Goal: Communication & Community: Answer question/provide support

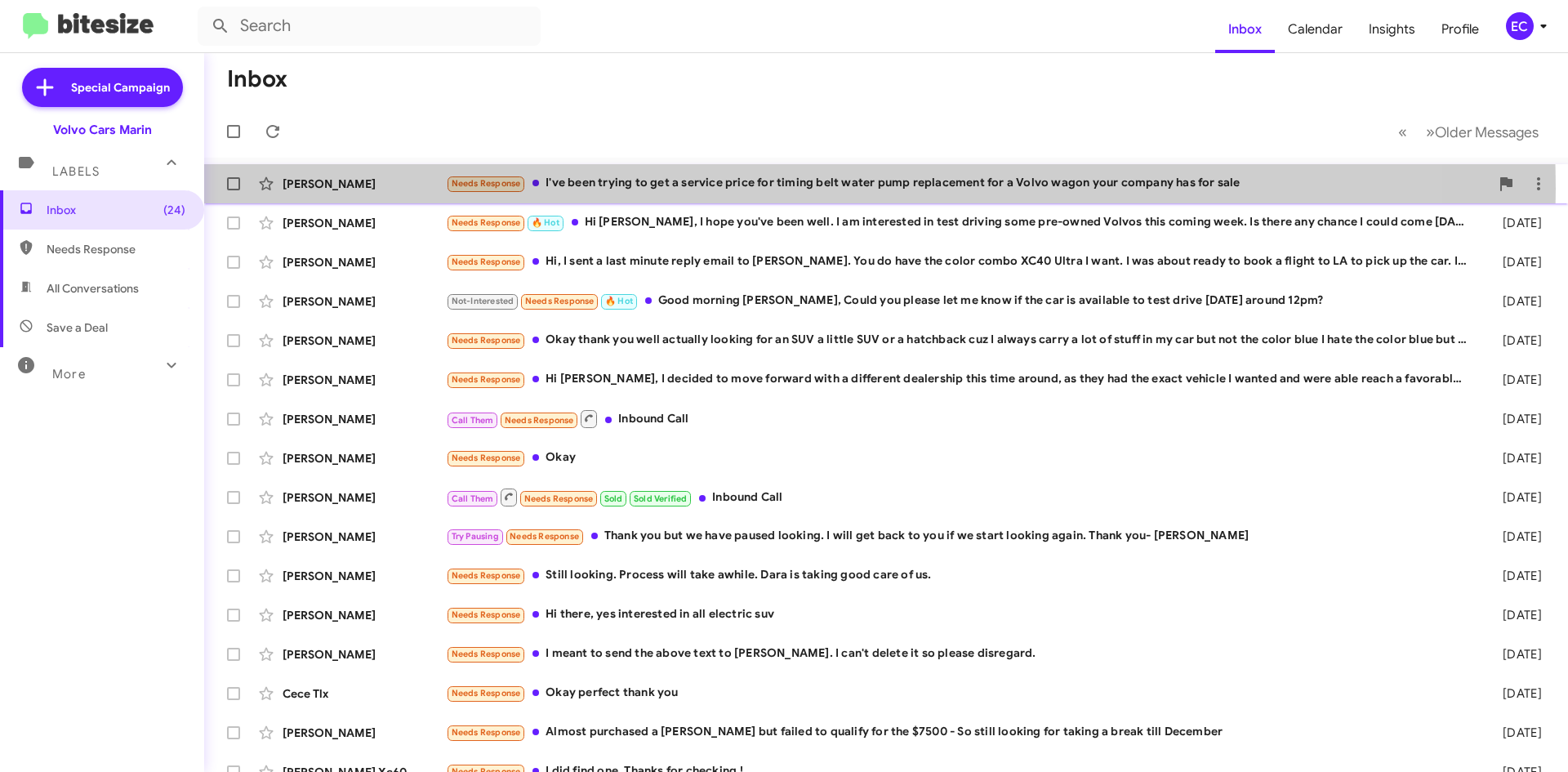
click at [773, 189] on div "Needs Response I've been trying to get a service price for timing belt water pu…" at bounding box center [967, 183] width 1044 height 19
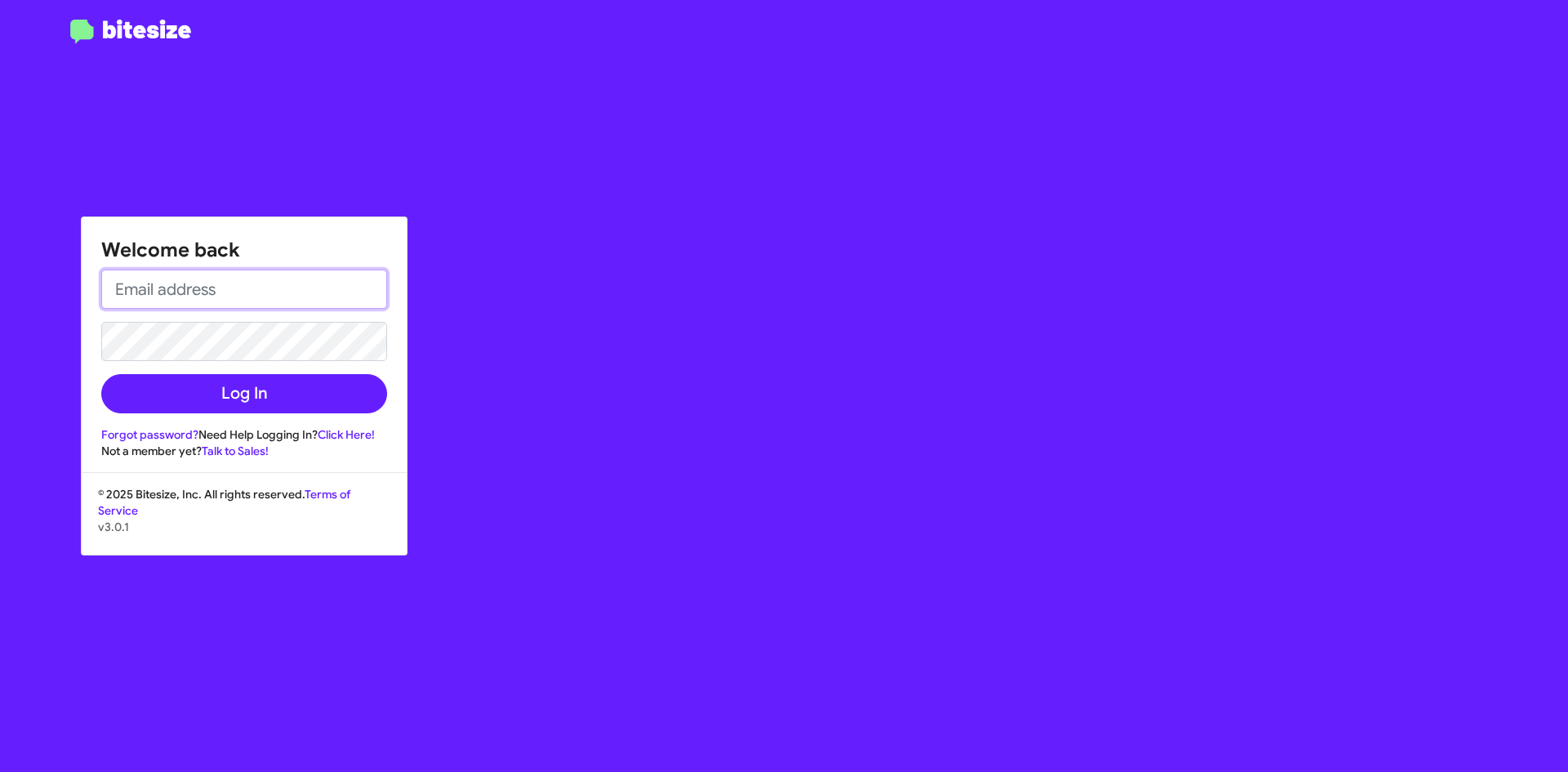
type input "[EMAIL_ADDRESS][DOMAIN_NAME]"
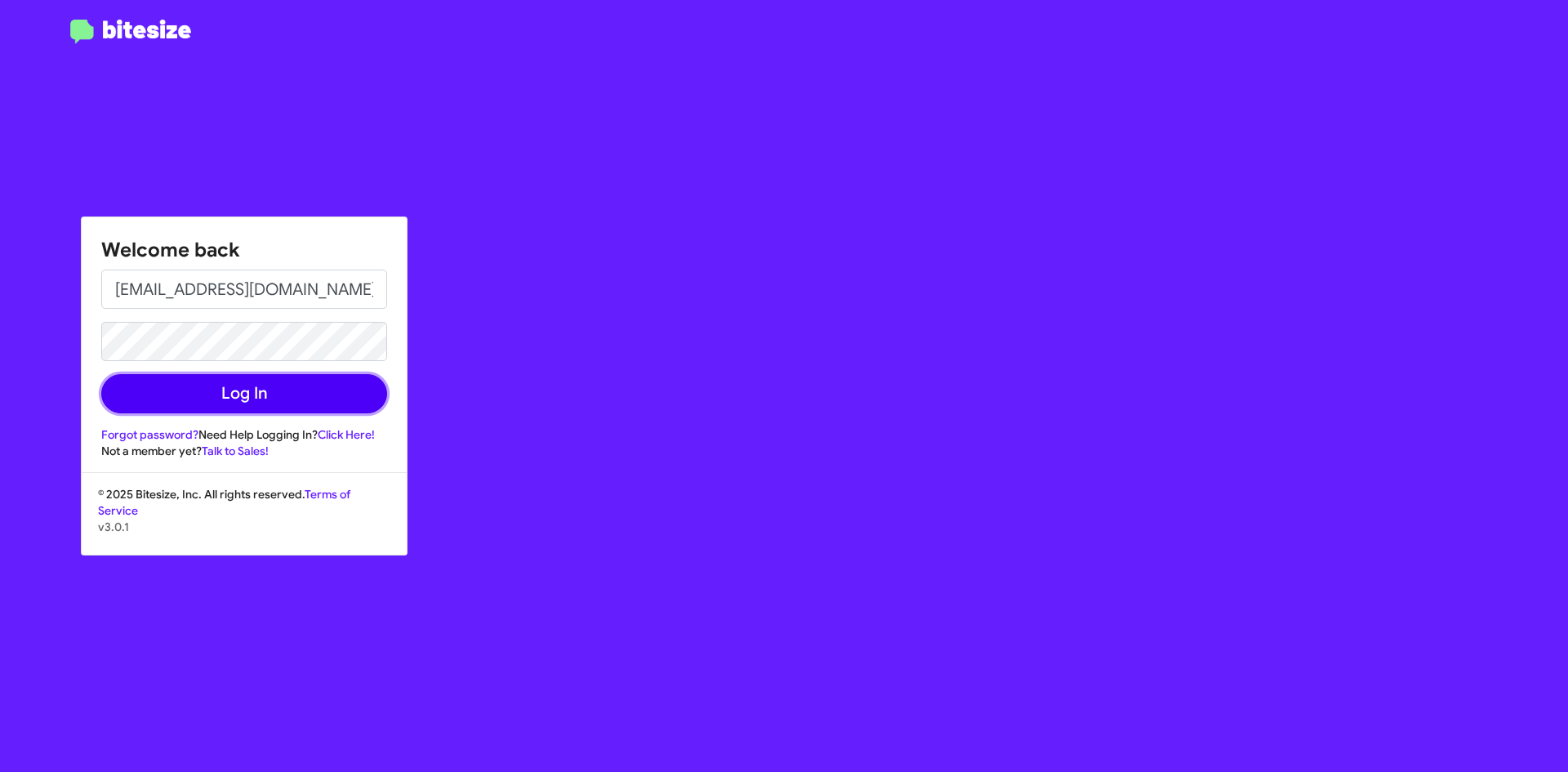
click at [278, 398] on button "Log In" at bounding box center [244, 393] width 286 height 39
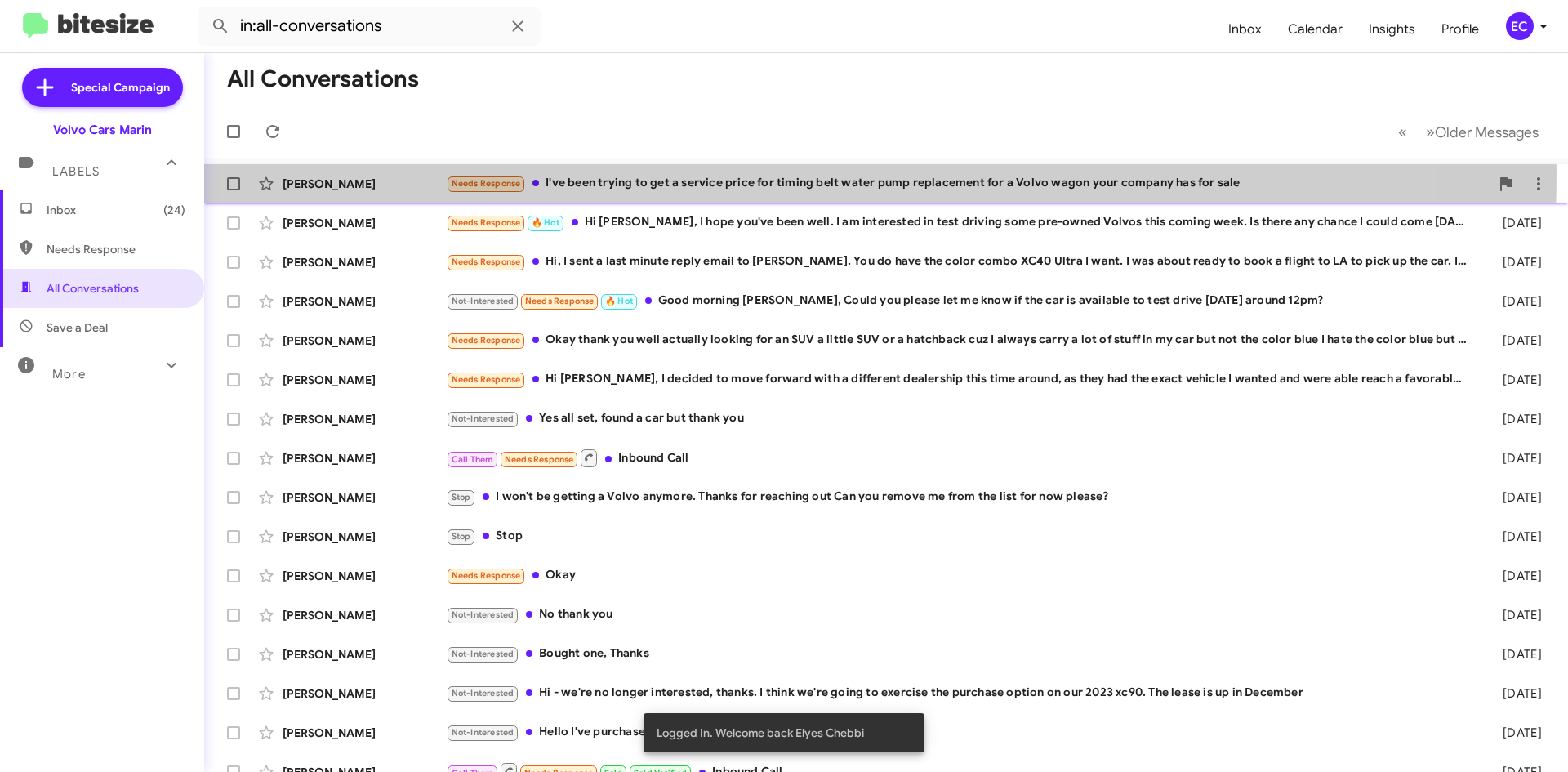
click at [564, 171] on div "[PERSON_NAME] Needs Response I've been trying to get a service price for timing…" at bounding box center [886, 184] width 1338 height 33
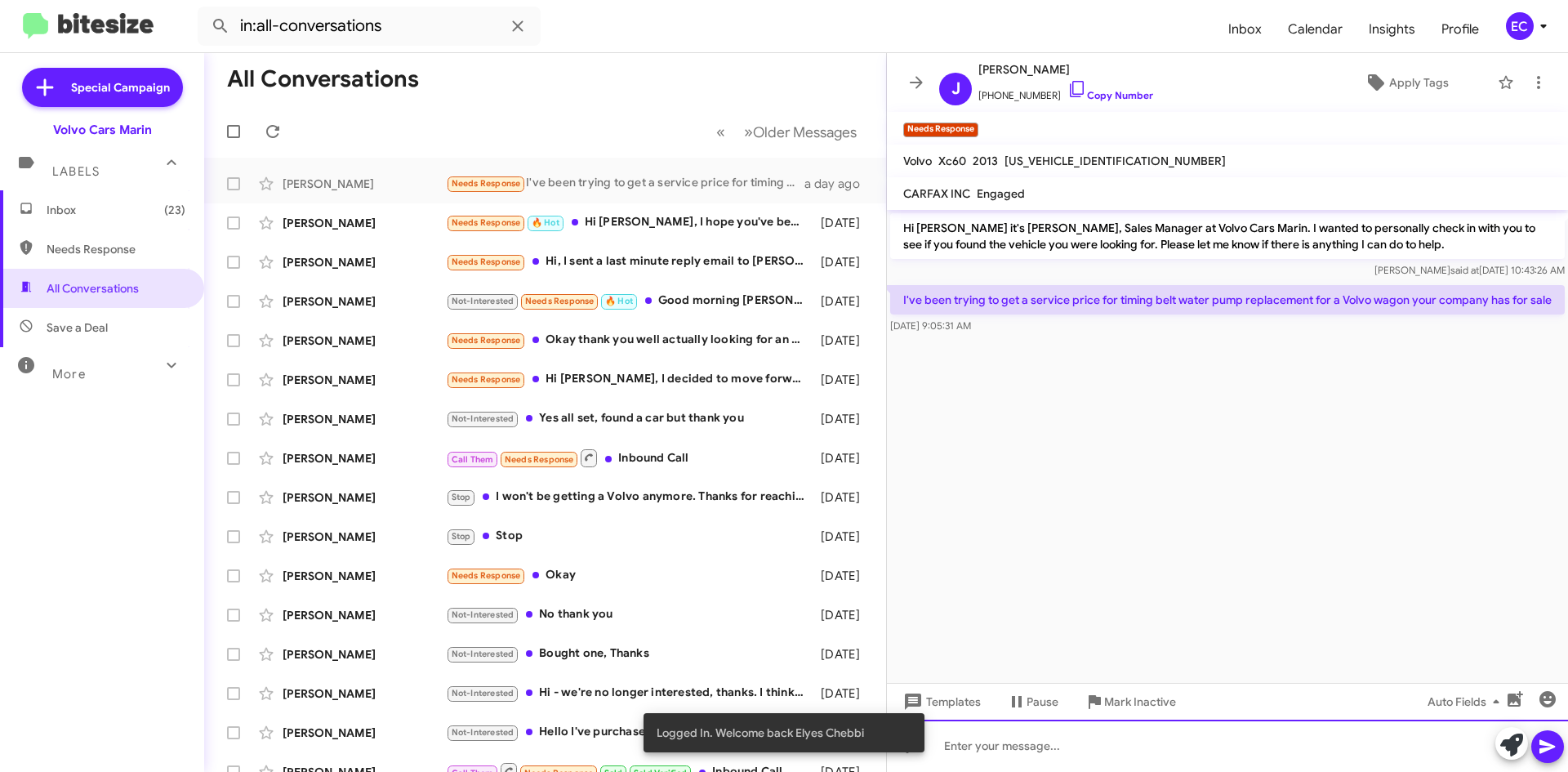
click at [1002, 745] on div at bounding box center [1227, 745] width 681 height 52
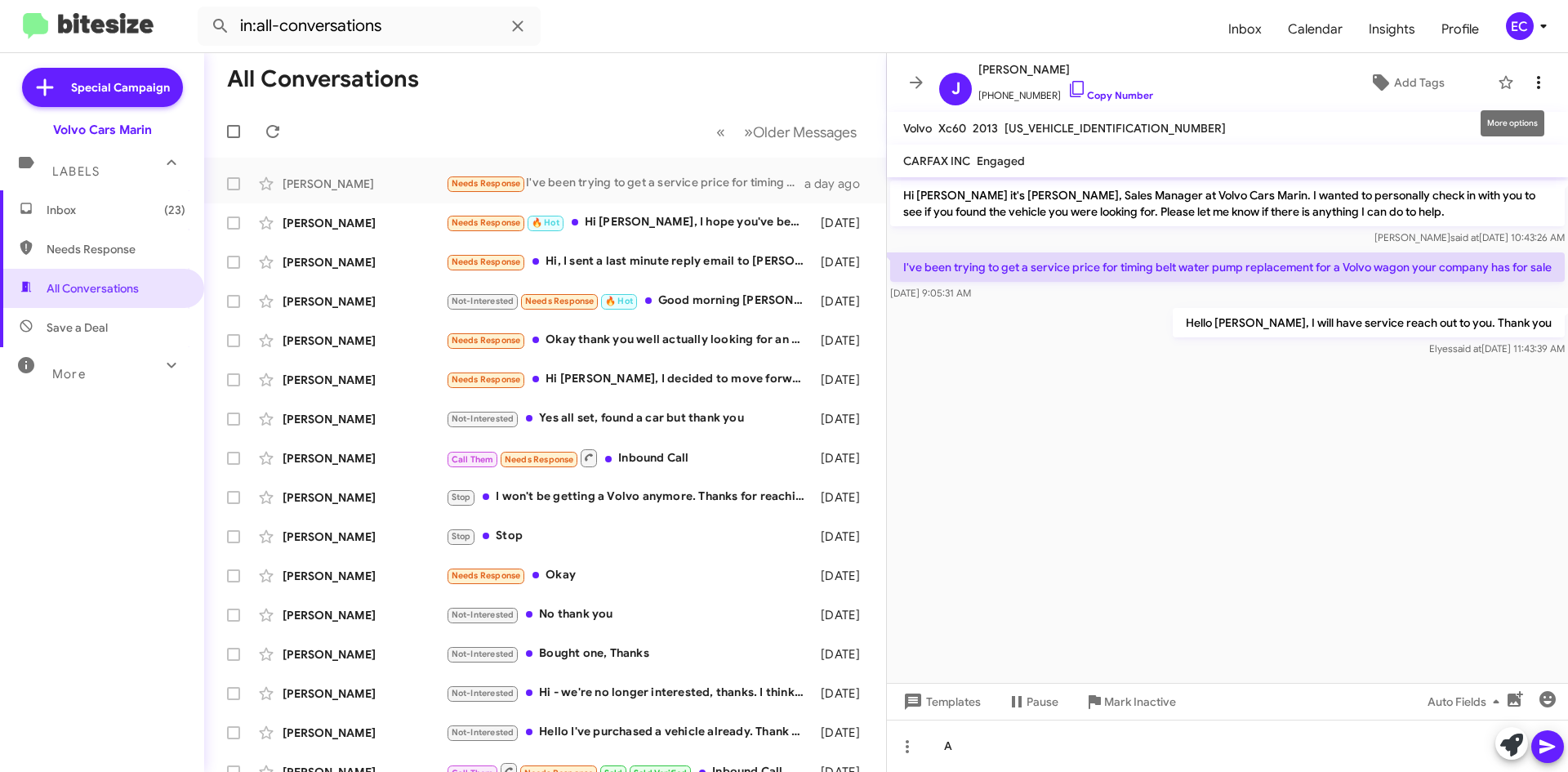
click at [1543, 87] on icon at bounding box center [1539, 83] width 20 height 20
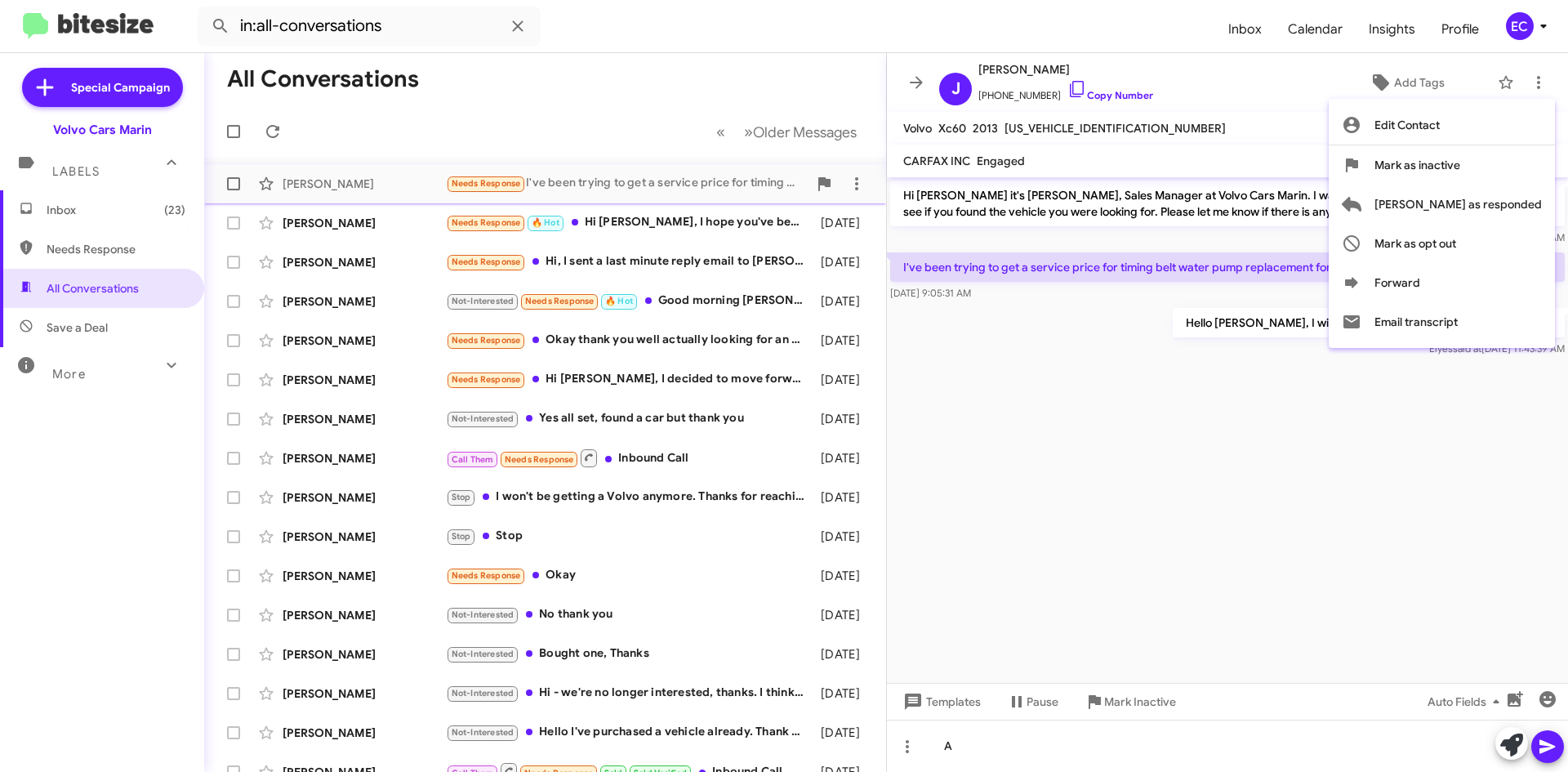
drag, startPoint x: 1496, startPoint y: 174, endPoint x: 1476, endPoint y: 177, distance: 20.2
click at [1460, 174] on span "Mark as inactive" at bounding box center [1418, 164] width 86 height 39
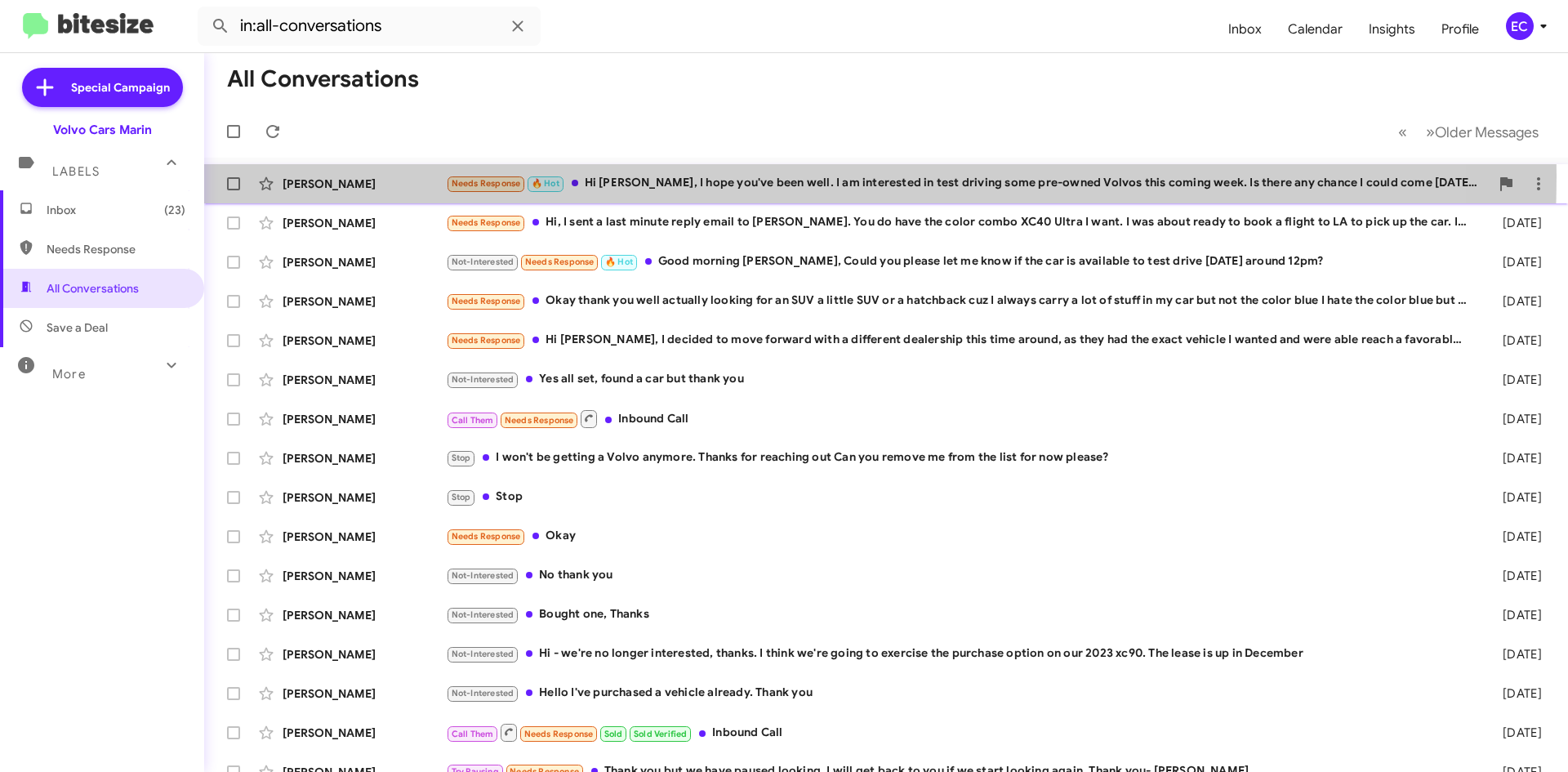
drag, startPoint x: 681, startPoint y: 176, endPoint x: 778, endPoint y: 179, distance: 97.0
click at [684, 176] on div "Needs Response 🔥 Hot Hi [PERSON_NAME], I hope you've been well. I am interested…" at bounding box center [967, 183] width 1044 height 19
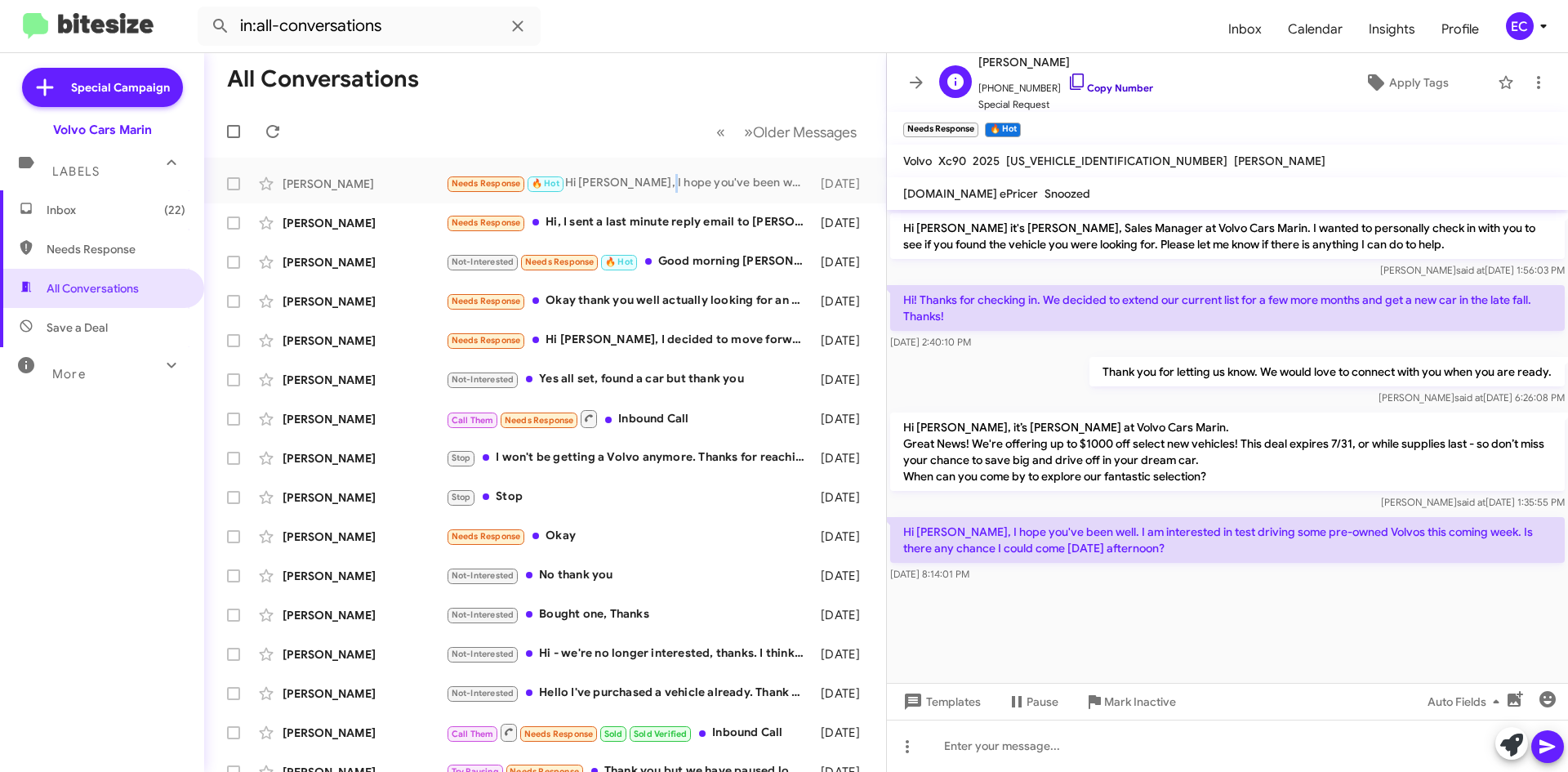
click at [1102, 85] on link "Copy Number" at bounding box center [1110, 87] width 86 height 12
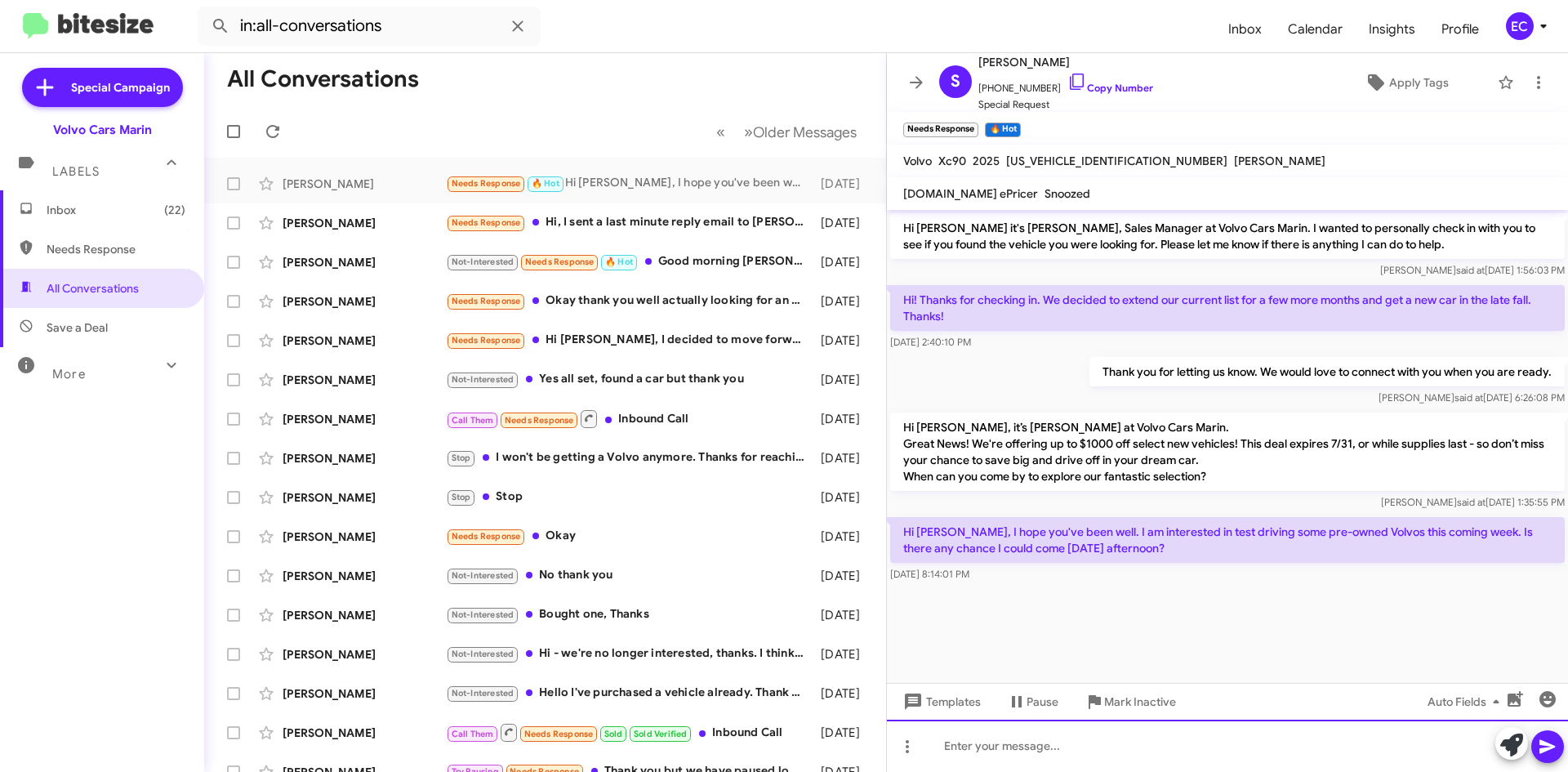
click at [1039, 761] on div at bounding box center [1227, 745] width 681 height 52
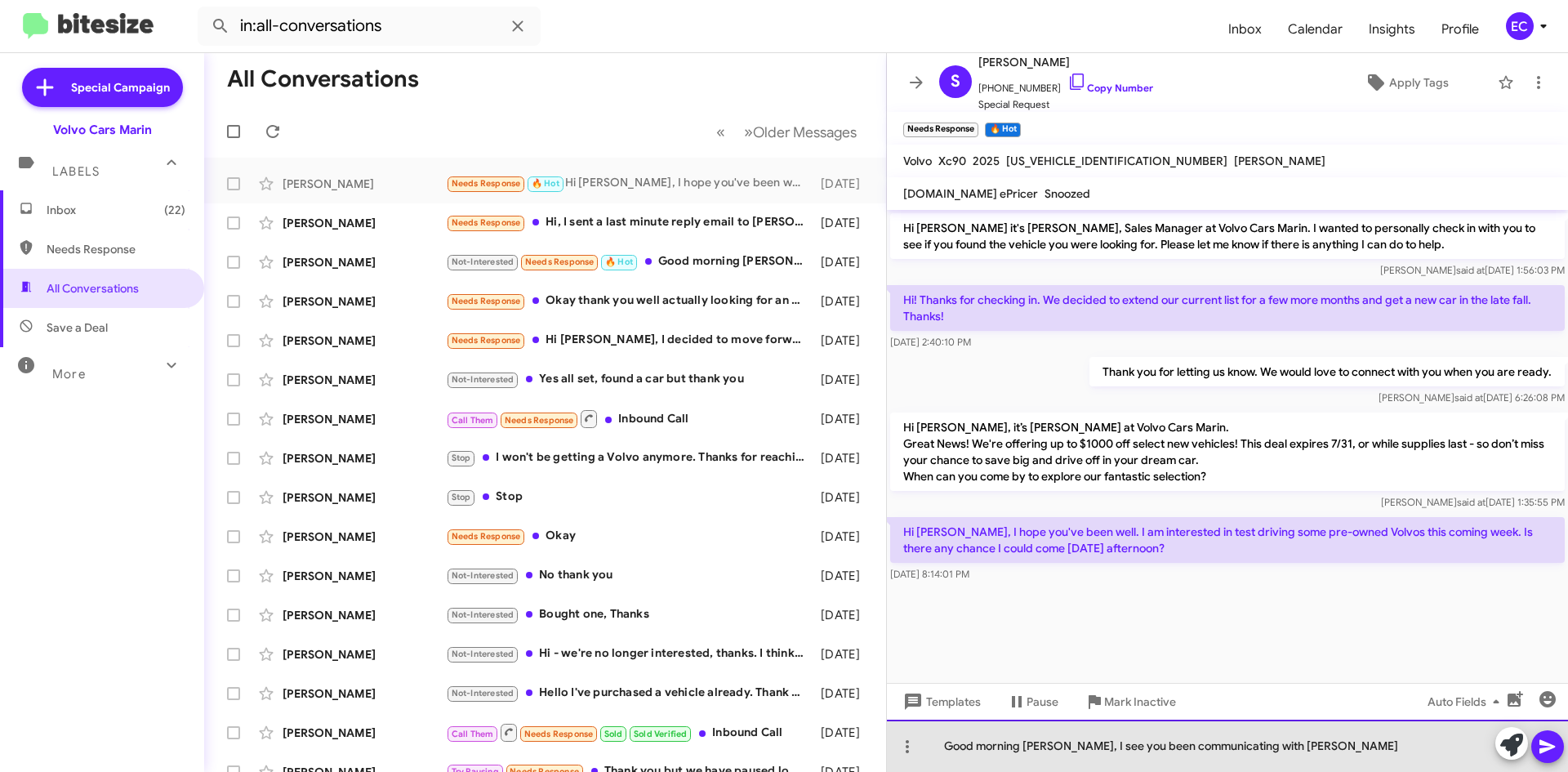
click at [1088, 749] on div "Good morning [PERSON_NAME], I see you been communicating with [PERSON_NAME]" at bounding box center [1227, 745] width 681 height 52
click at [1317, 740] on div "Good morning [PERSON_NAME], I see that you been communicating with [PERSON_NAME]" at bounding box center [1227, 745] width 681 height 52
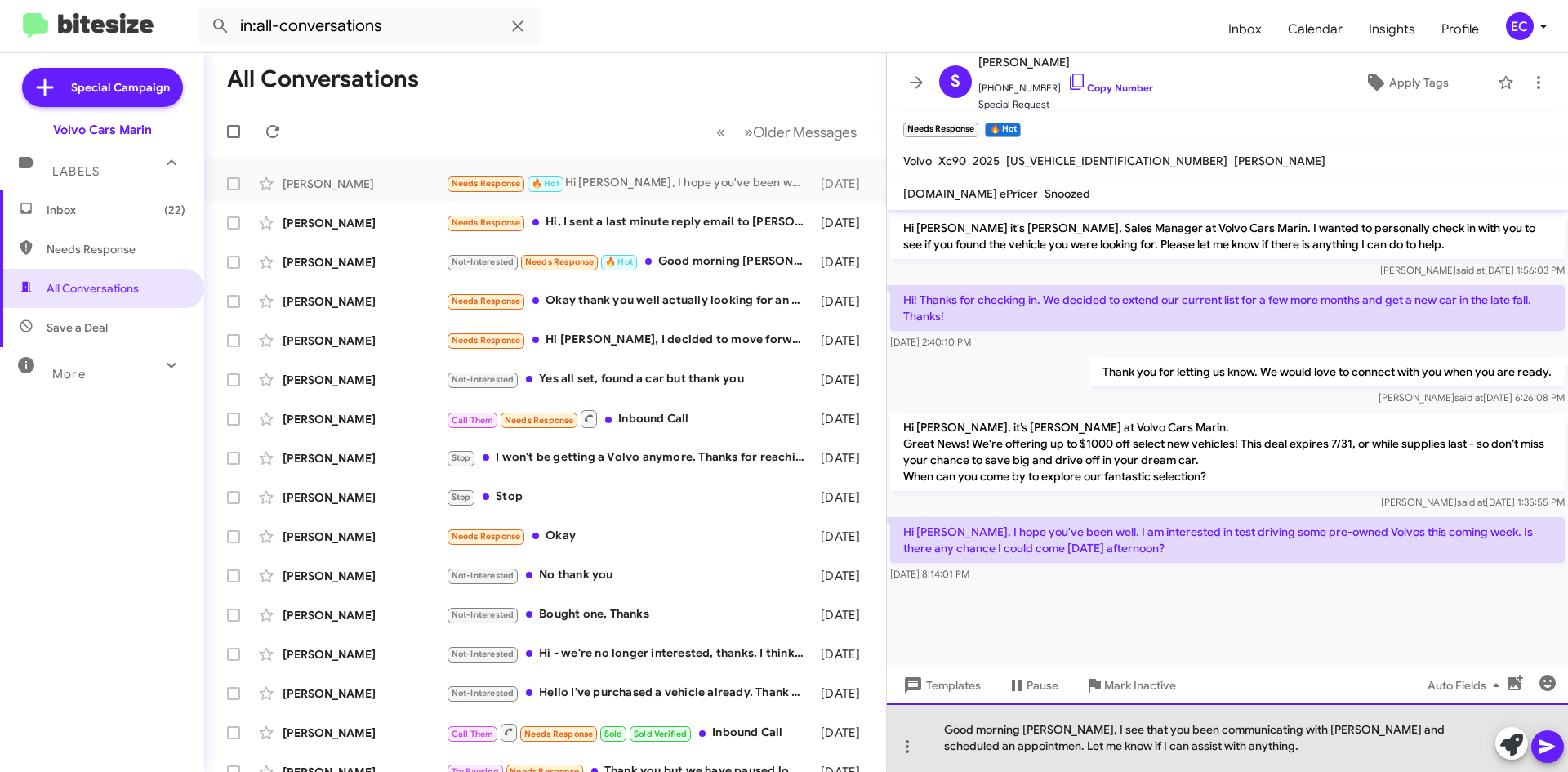
click at [1432, 730] on div "Good morning [PERSON_NAME], I see that you been communicating with [PERSON_NAME…" at bounding box center [1227, 736] width 681 height 68
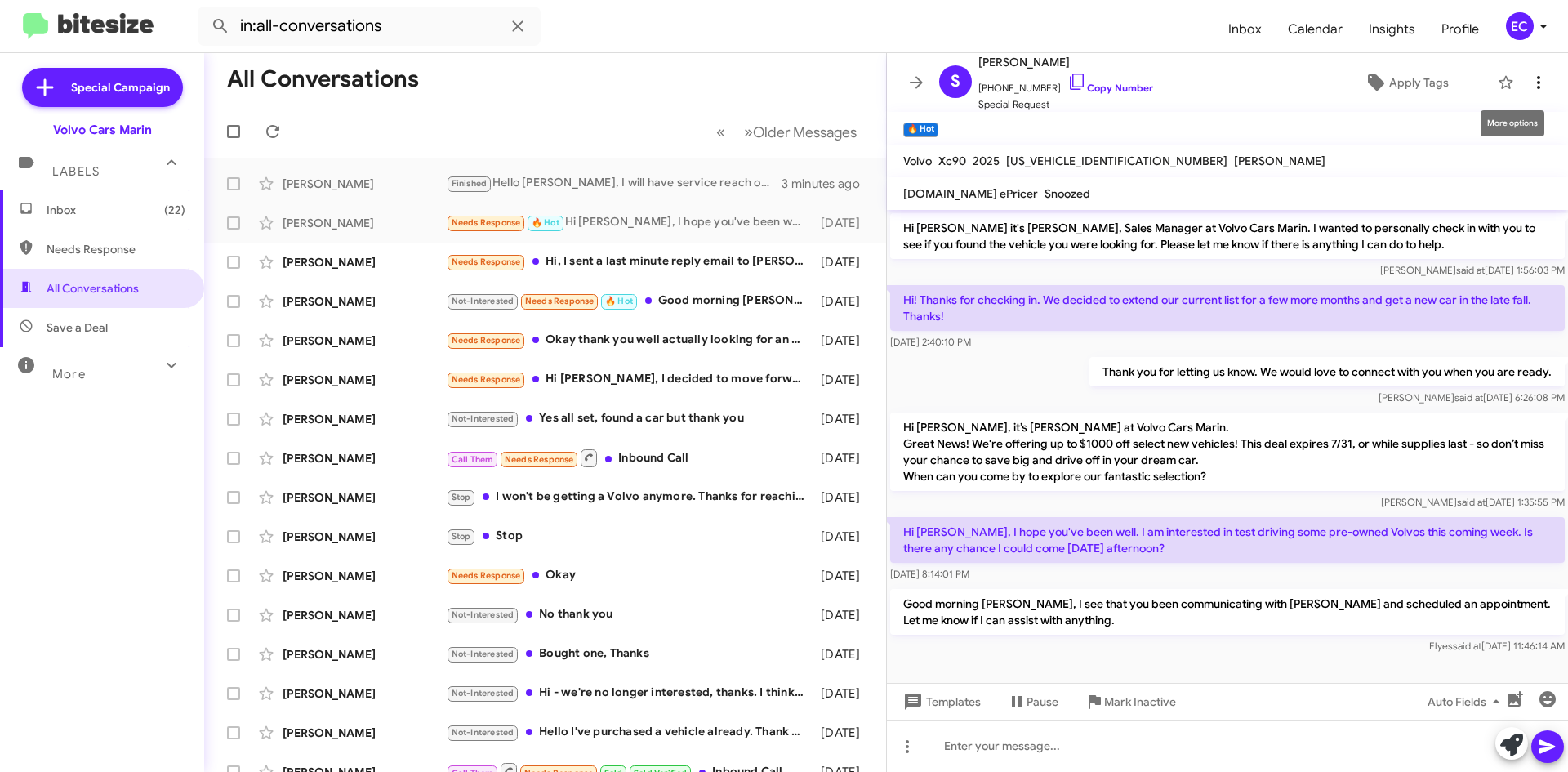
click at [1537, 82] on icon at bounding box center [1539, 82] width 4 height 13
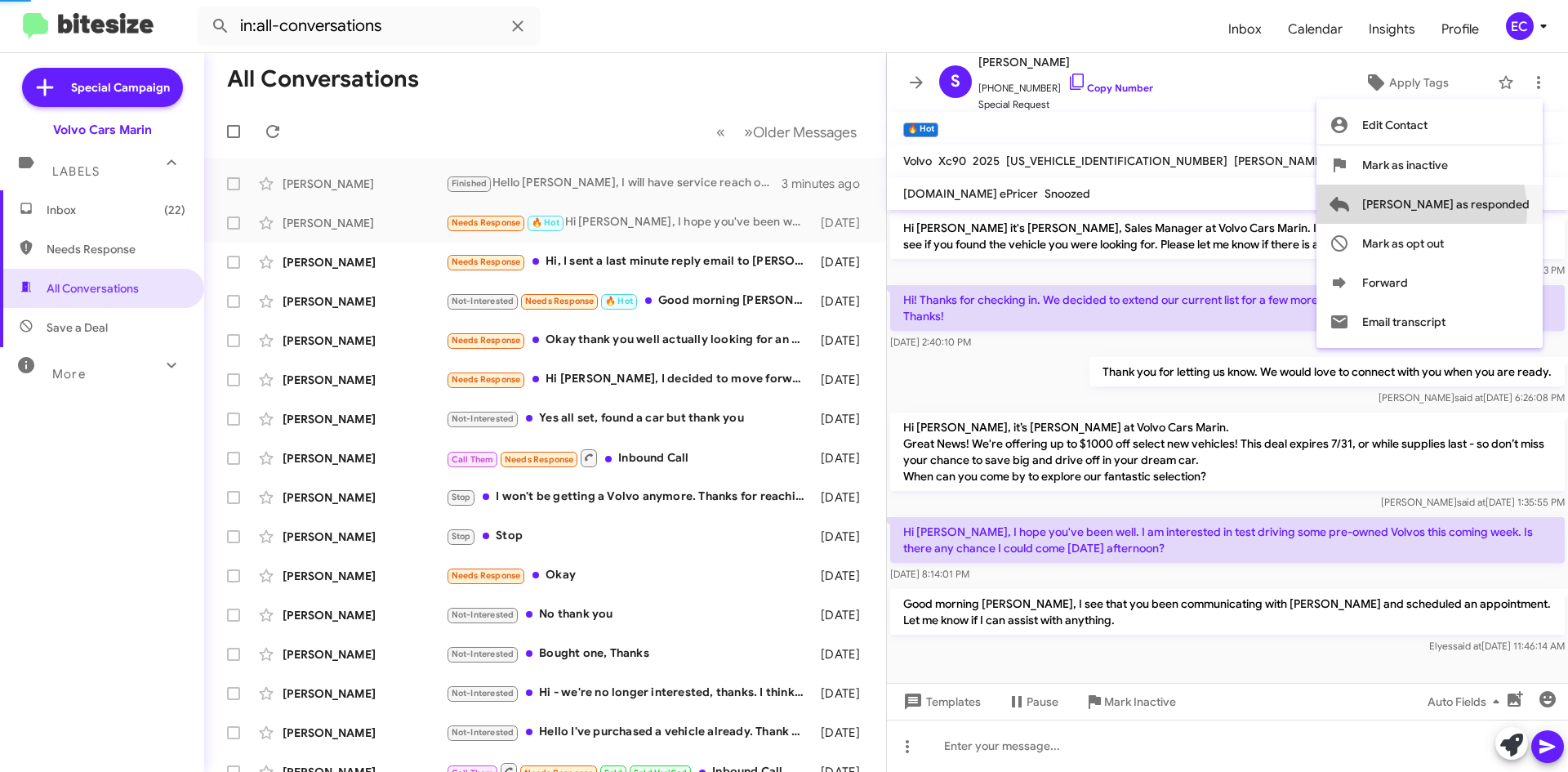
click at [1487, 210] on span "[PERSON_NAME] as responded" at bounding box center [1446, 203] width 168 height 39
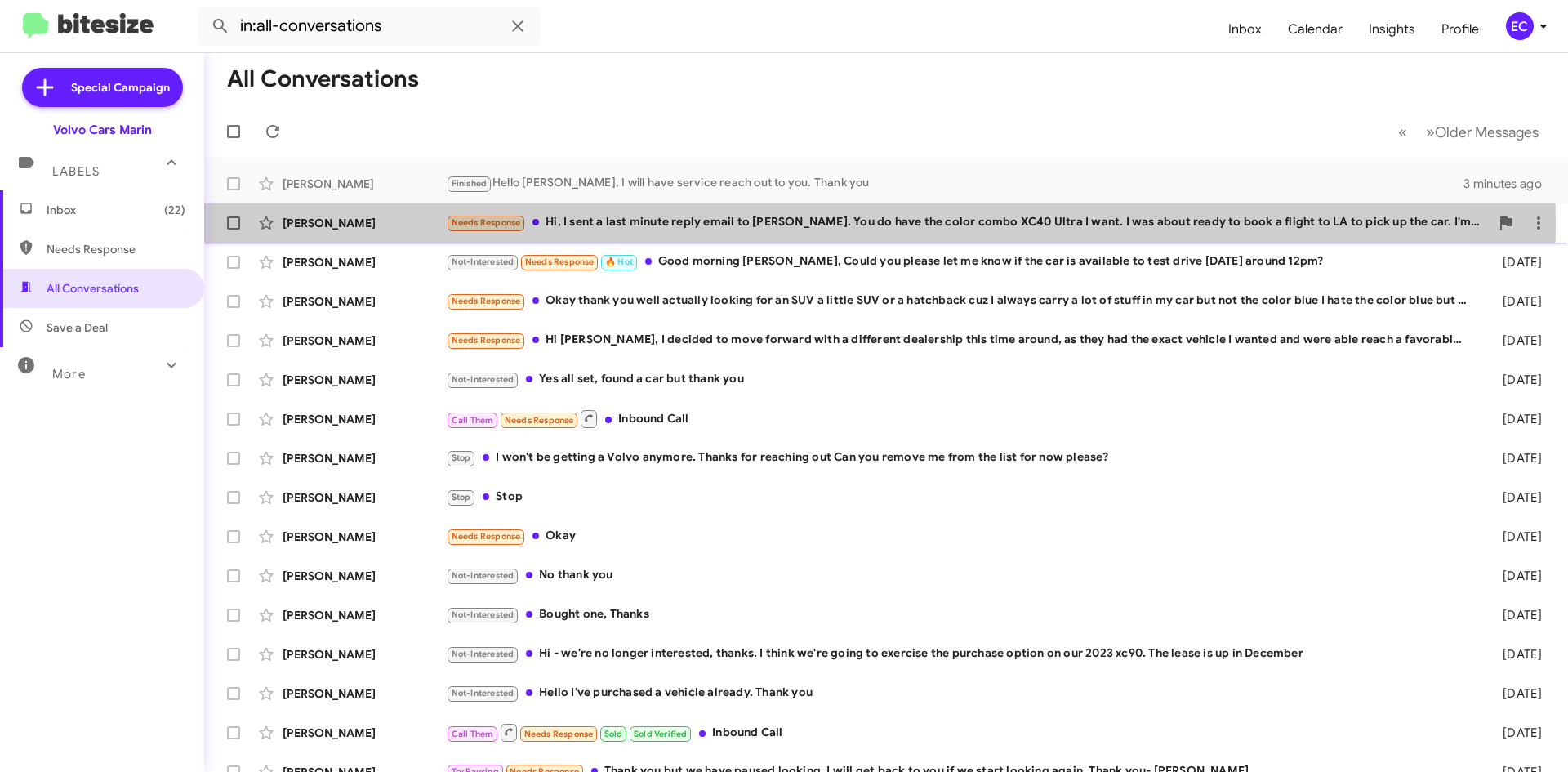
click at [684, 224] on div "Needs Response Hi, I sent a last minute reply email to [PERSON_NAME]. You do ha…" at bounding box center [967, 222] width 1044 height 19
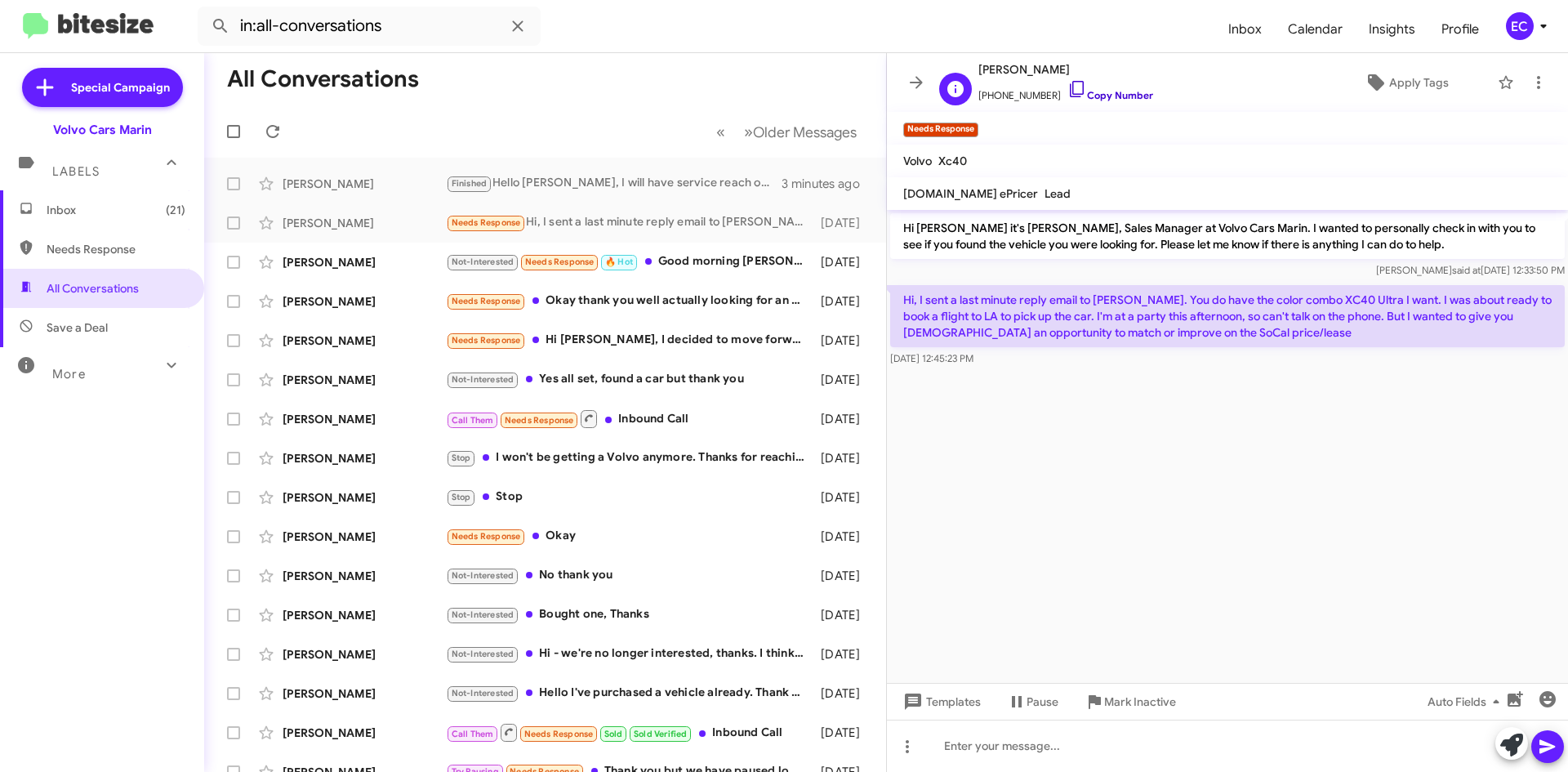
click at [1088, 92] on link "Copy Number" at bounding box center [1110, 95] width 86 height 12
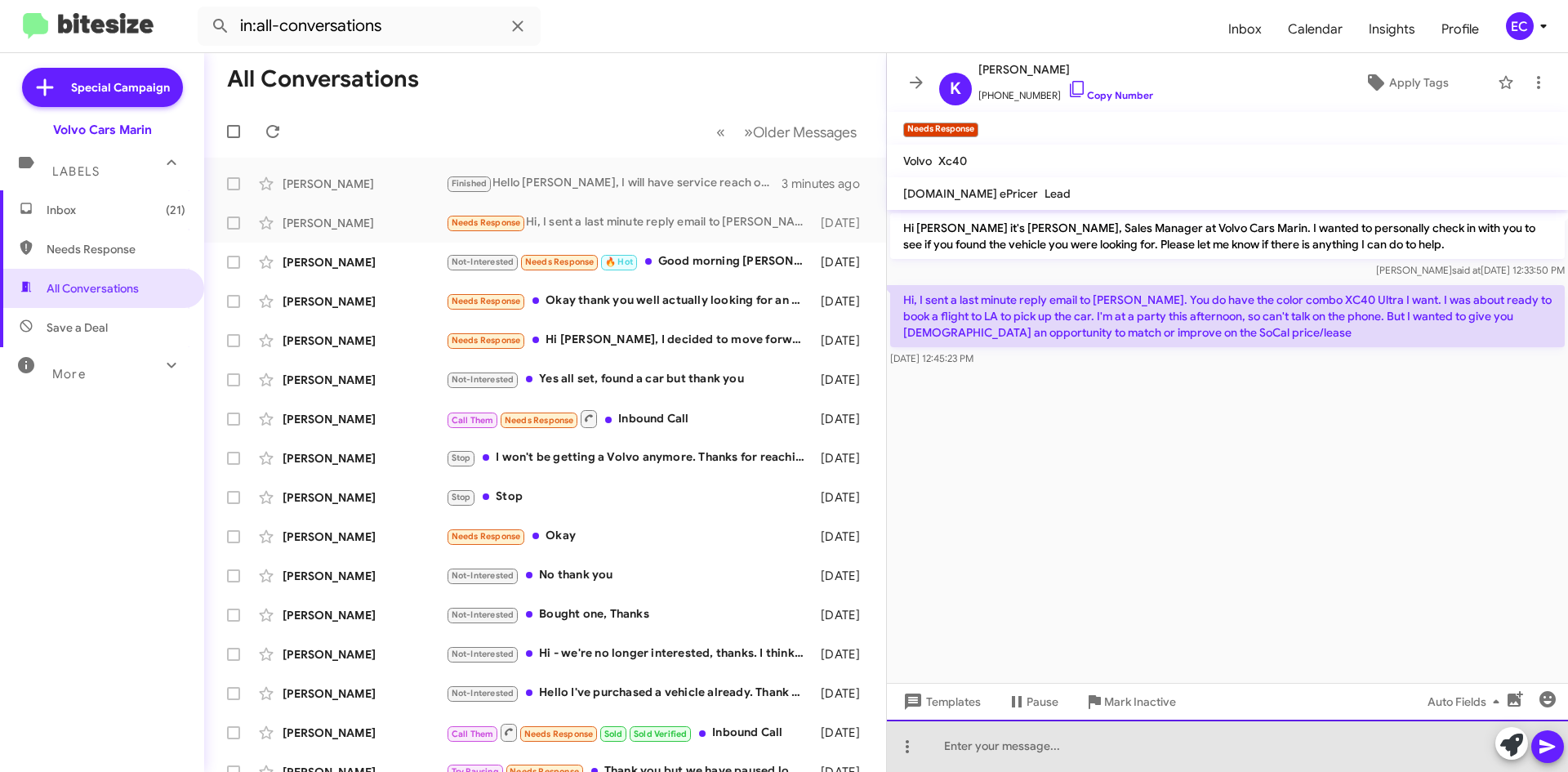
click at [1041, 741] on div at bounding box center [1227, 745] width 681 height 52
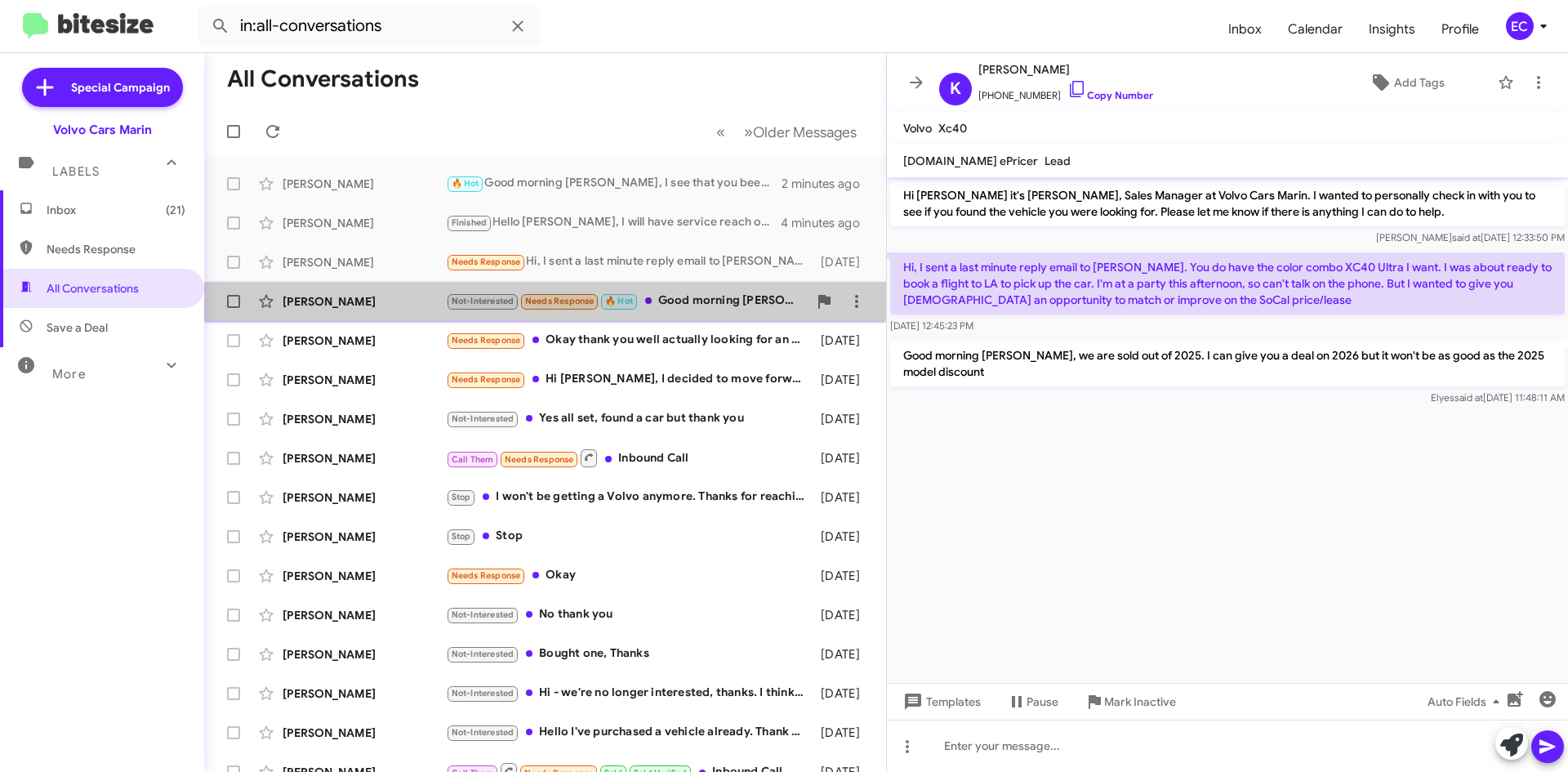
click at [686, 311] on div "[PERSON_NAME] Not-Interested Needs Response 🔥 Hot Good morning [PERSON_NAME], C…" at bounding box center [544, 302] width 655 height 33
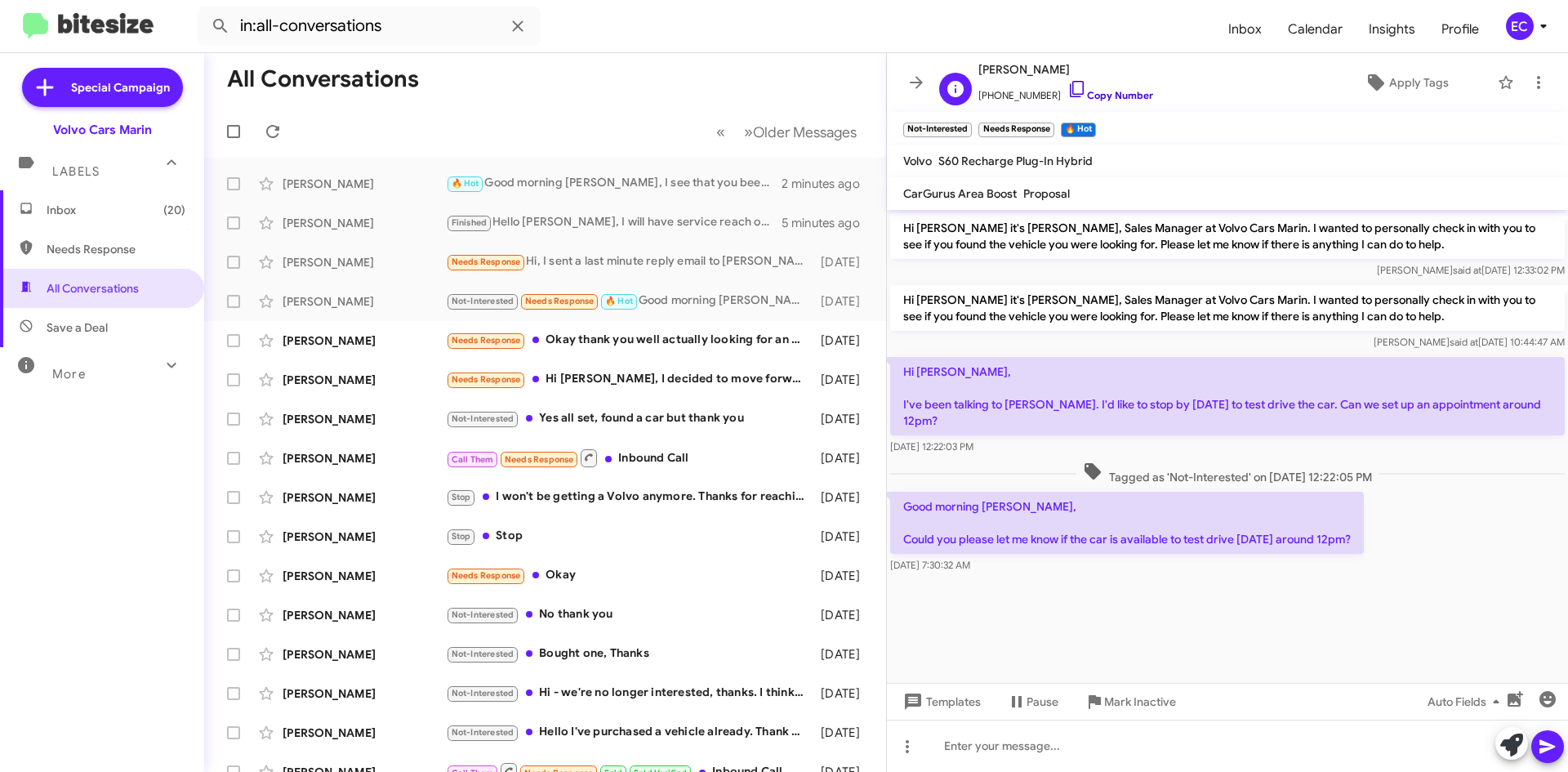
click at [1119, 91] on link "Copy Number" at bounding box center [1110, 95] width 86 height 12
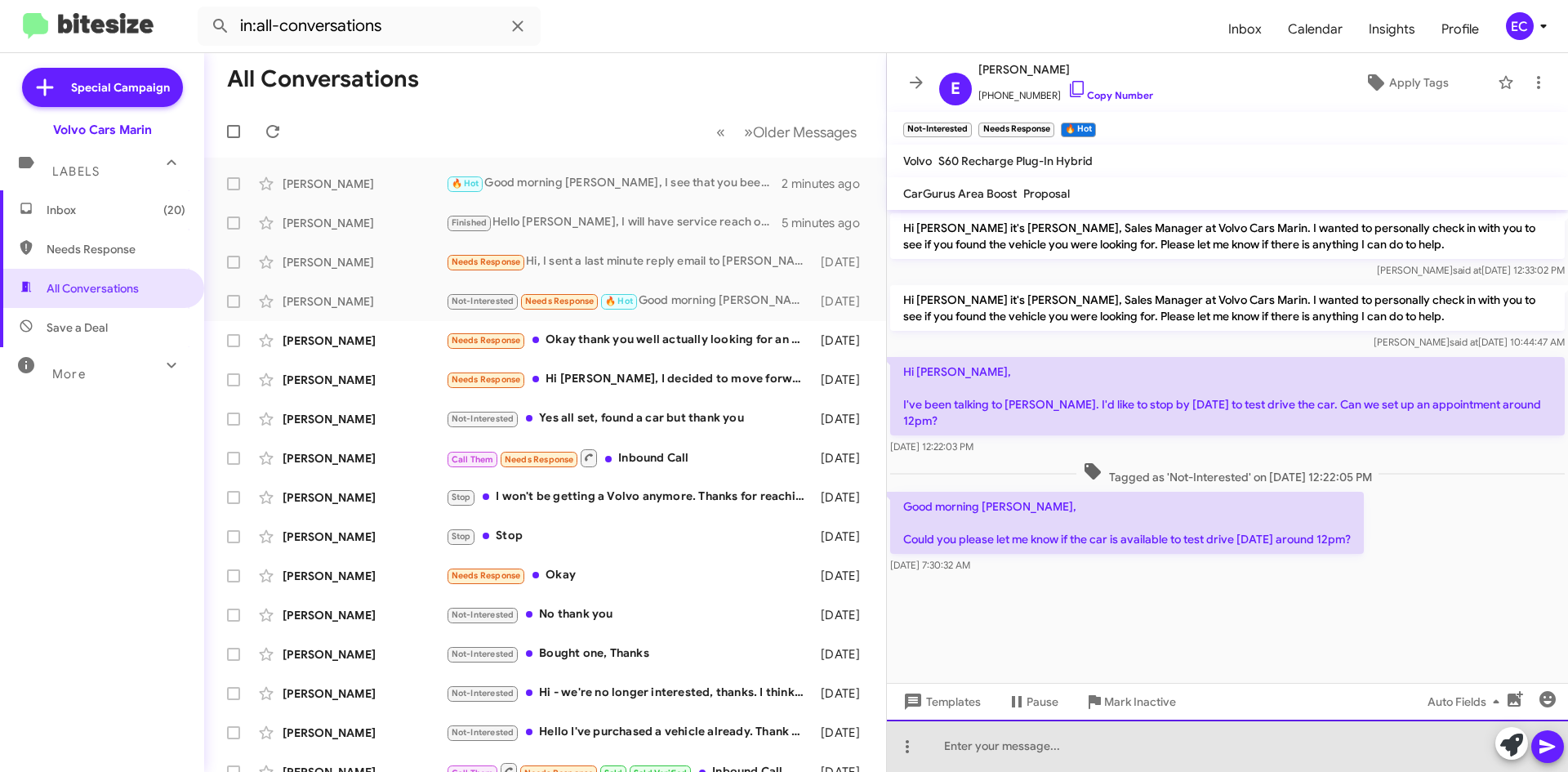
click at [985, 740] on div at bounding box center [1227, 745] width 681 height 52
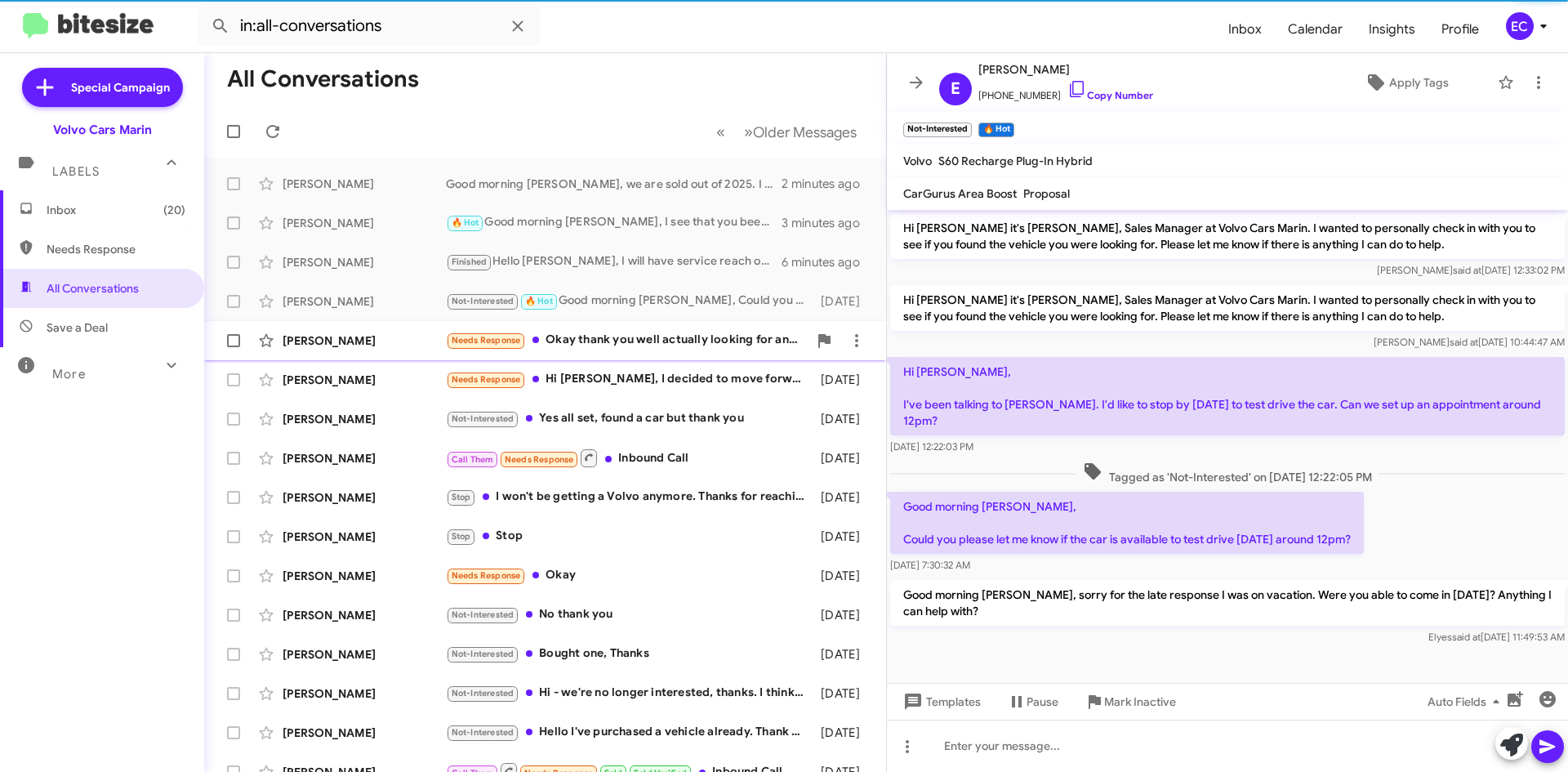
click at [616, 335] on div "Needs Response Okay thank you well actually looking for an SUV a little SUV or …" at bounding box center [626, 340] width 362 height 19
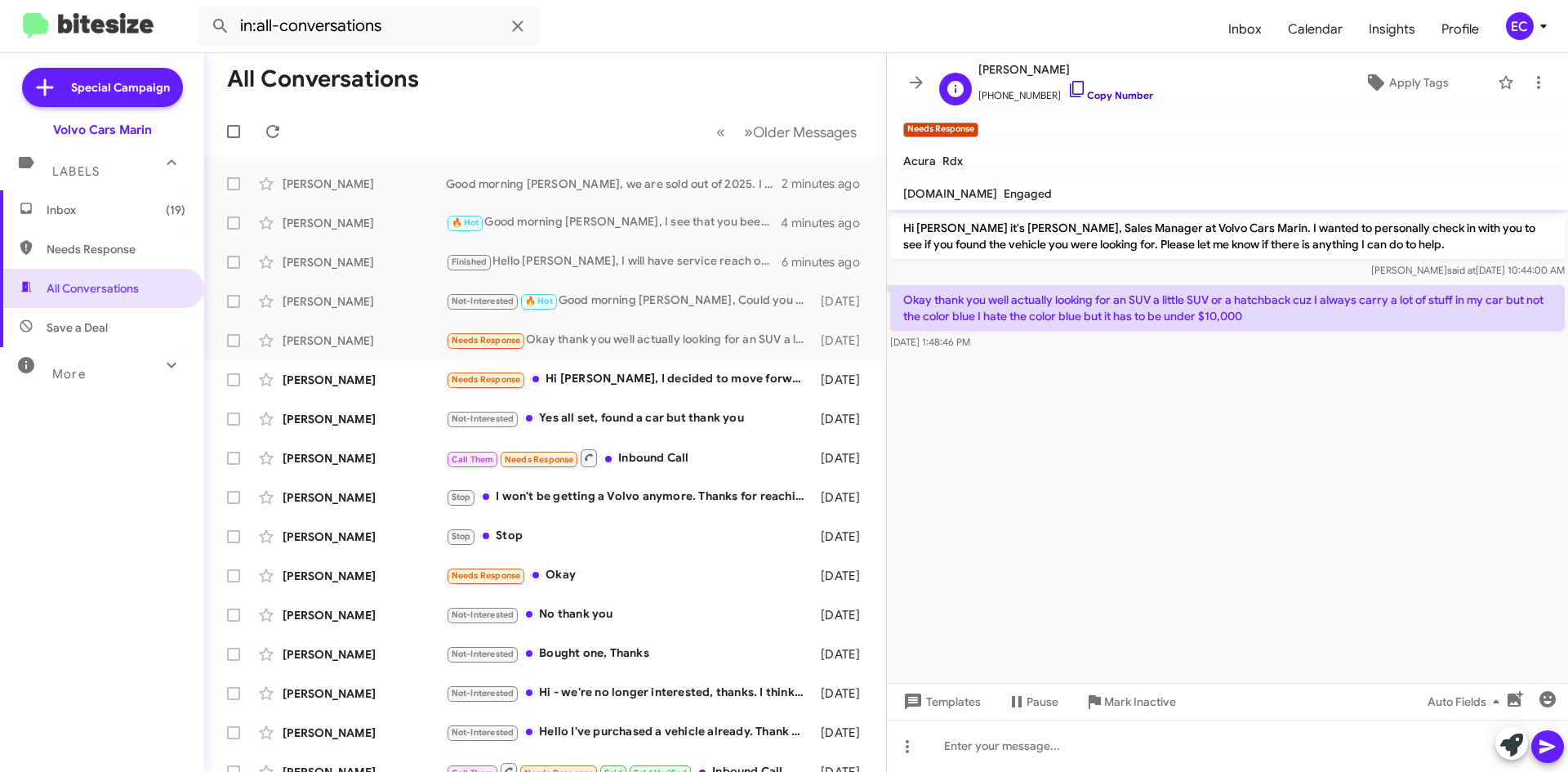
click at [1107, 98] on link "Copy Number" at bounding box center [1110, 95] width 86 height 12
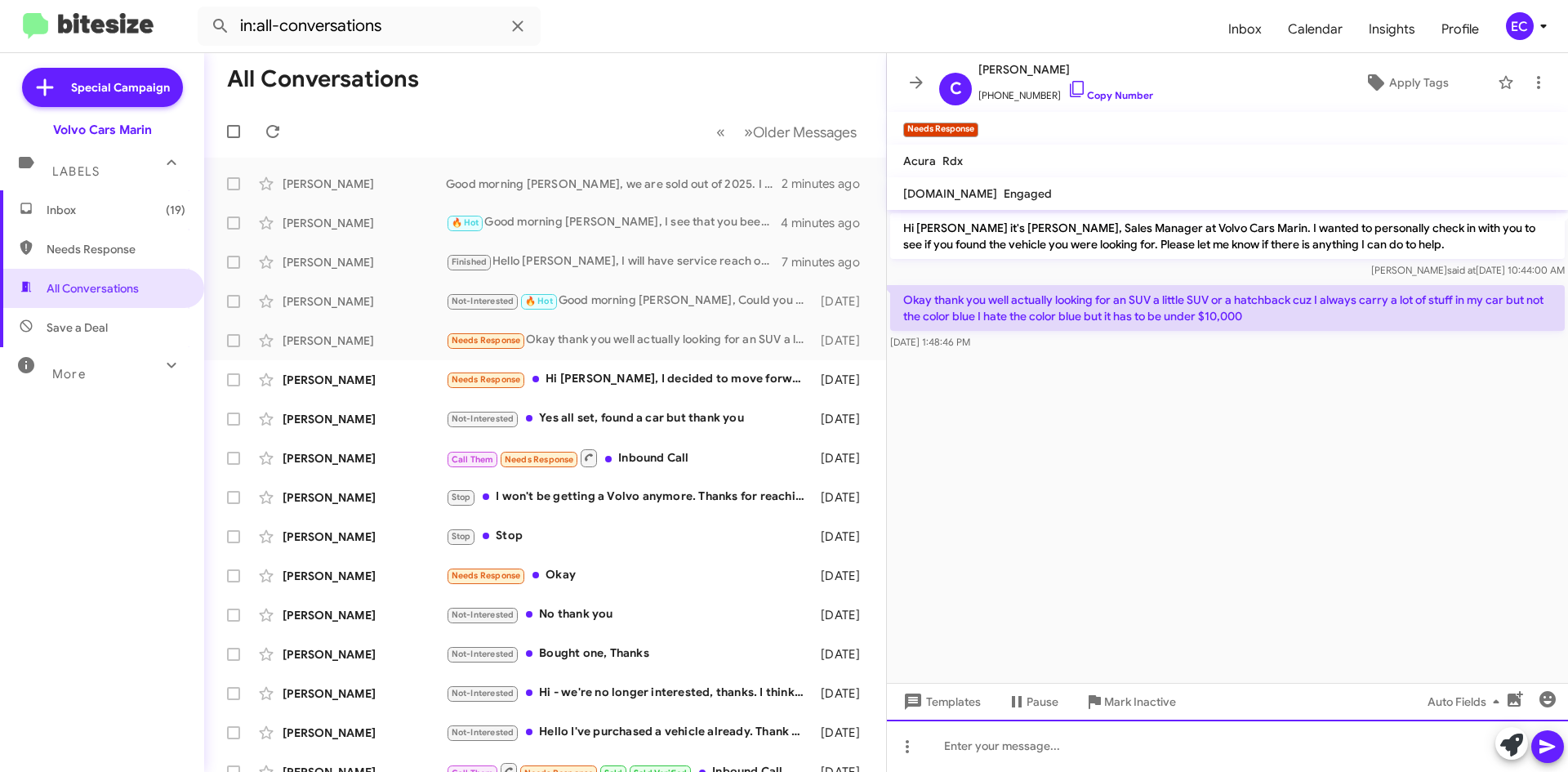
click at [978, 745] on div at bounding box center [1227, 745] width 681 height 52
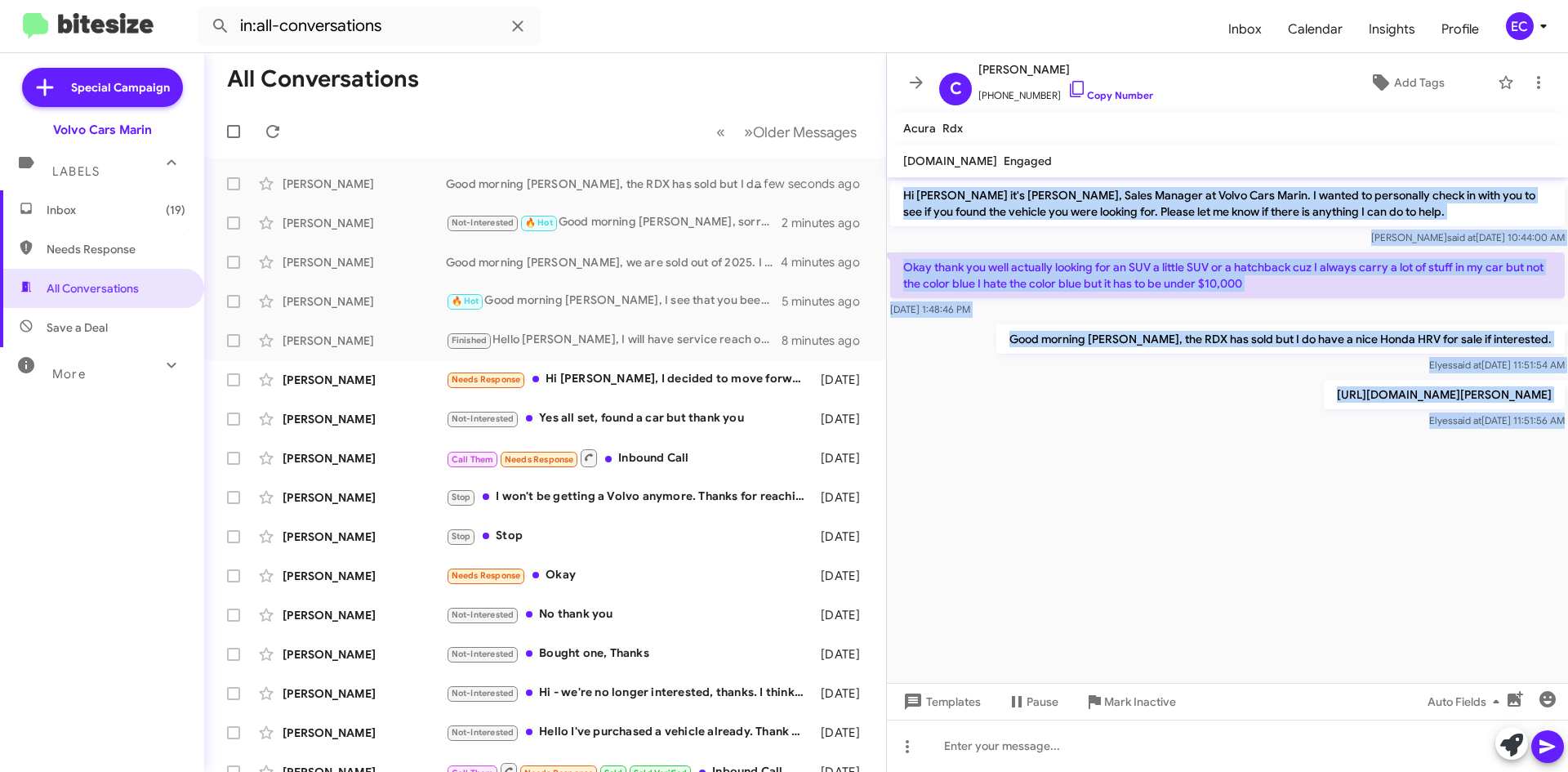
drag, startPoint x: 902, startPoint y: 193, endPoint x: 1532, endPoint y: 456, distance: 682.7
click at [1532, 456] on cdk-virtual-scroll-viewport "Hi [PERSON_NAME] it's [PERSON_NAME], Sales Manager at Volvo Cars Marin. I wante…" at bounding box center [1227, 429] width 681 height 506
copy div "Hi [PERSON_NAME] it's [PERSON_NAME], Sales Manager at Volvo Cars Marin. I wante…"
click at [1322, 547] on cdk-virtual-scroll-viewport "Hi [PERSON_NAME] it's [PERSON_NAME], Sales Manager at Volvo Cars Marin. I wante…" at bounding box center [1227, 429] width 681 height 506
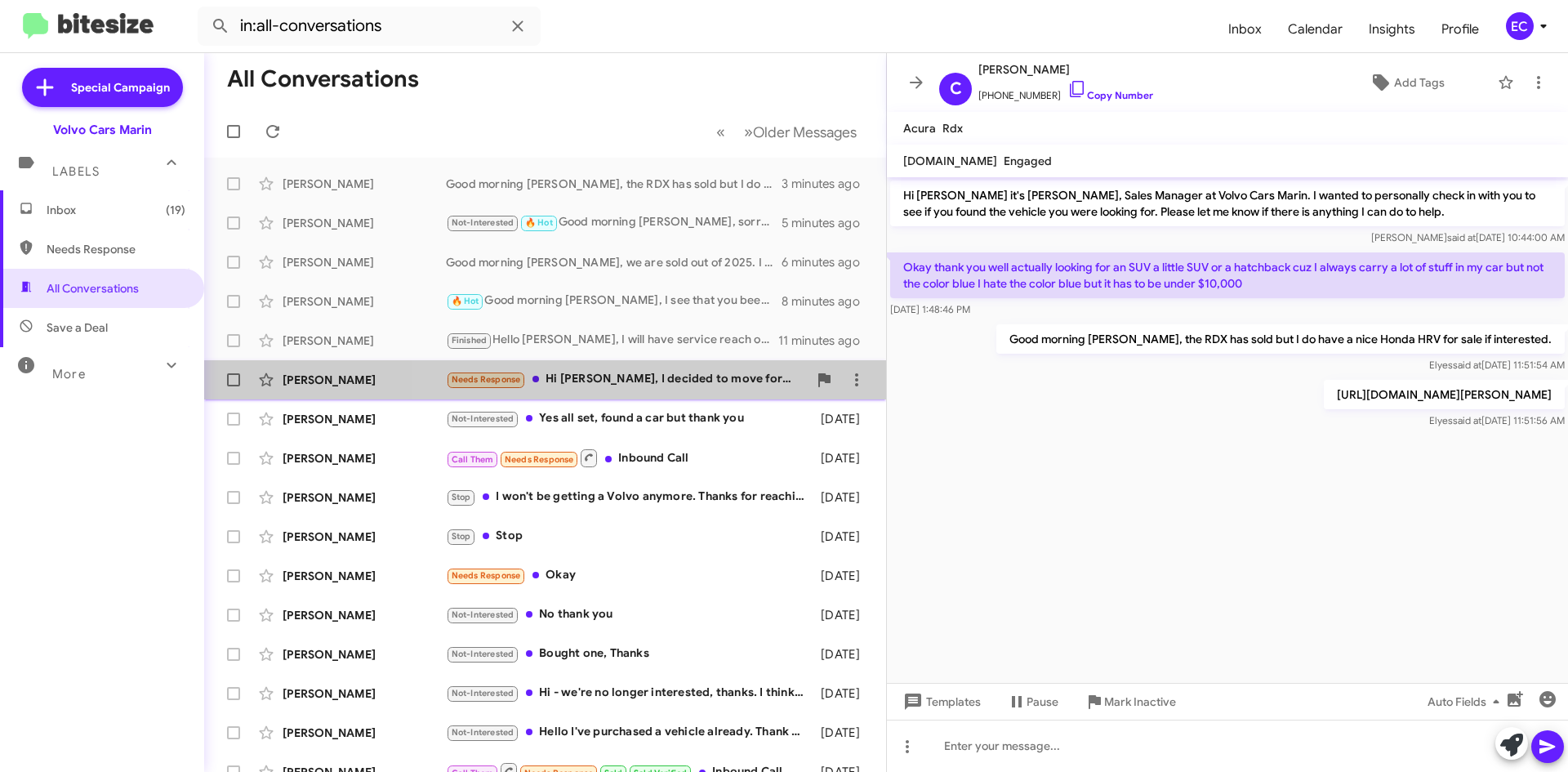
click at [643, 384] on div "Needs Response Hi [PERSON_NAME], I decided to move forward with a different dea…" at bounding box center [626, 379] width 362 height 19
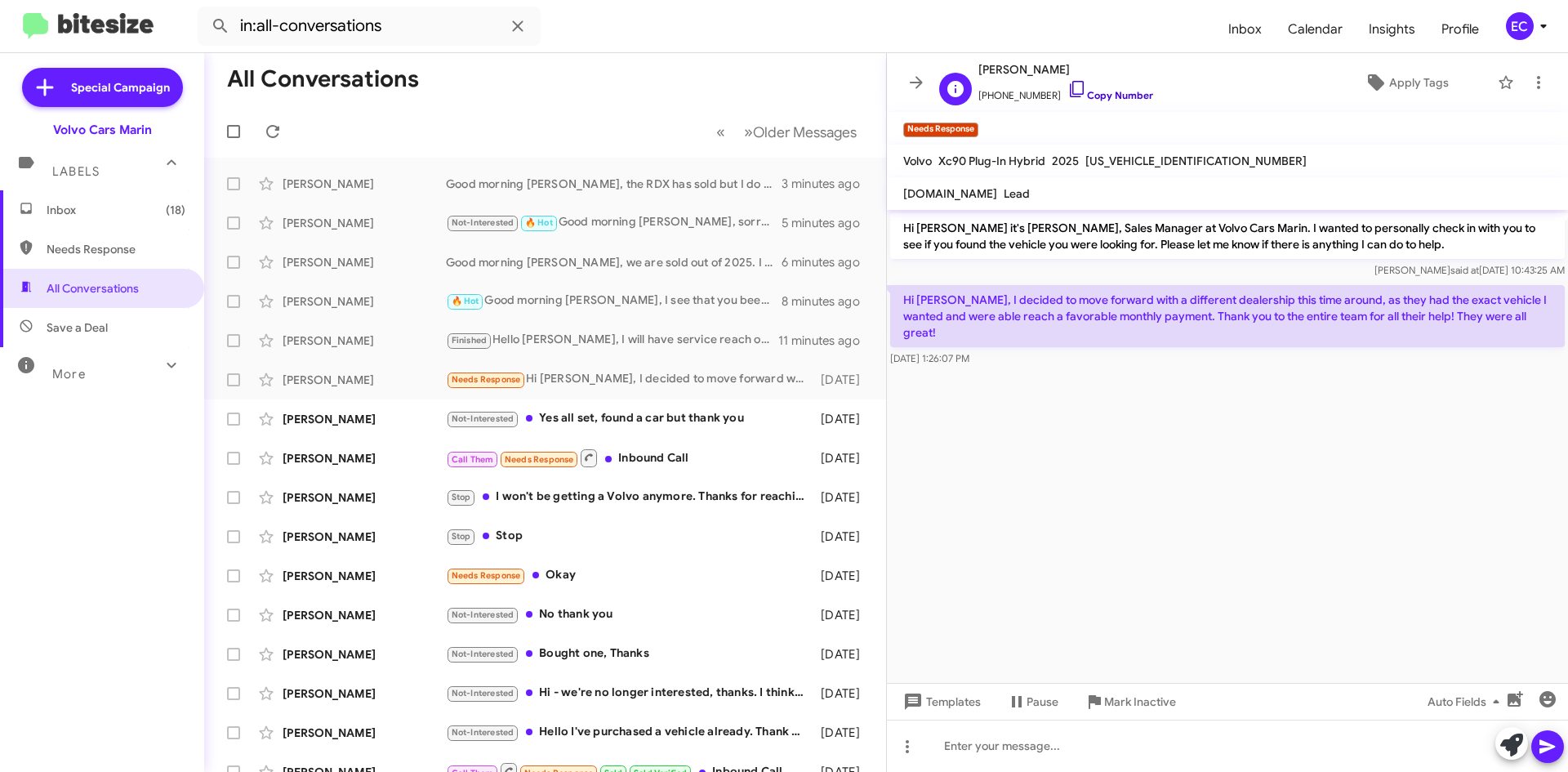
click at [1109, 91] on link "Copy Number" at bounding box center [1110, 95] width 86 height 12
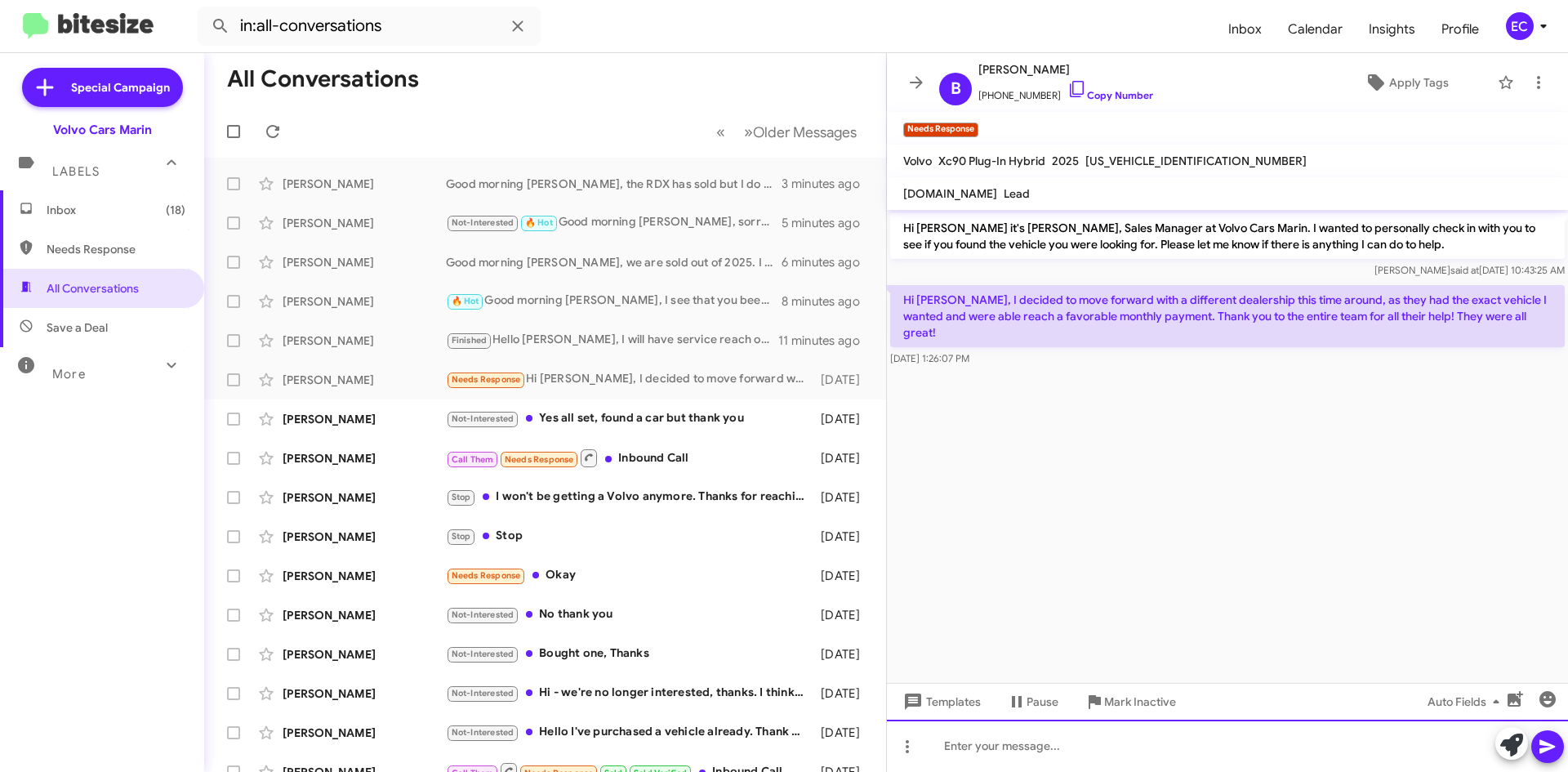
click at [1021, 737] on div at bounding box center [1227, 745] width 681 height 52
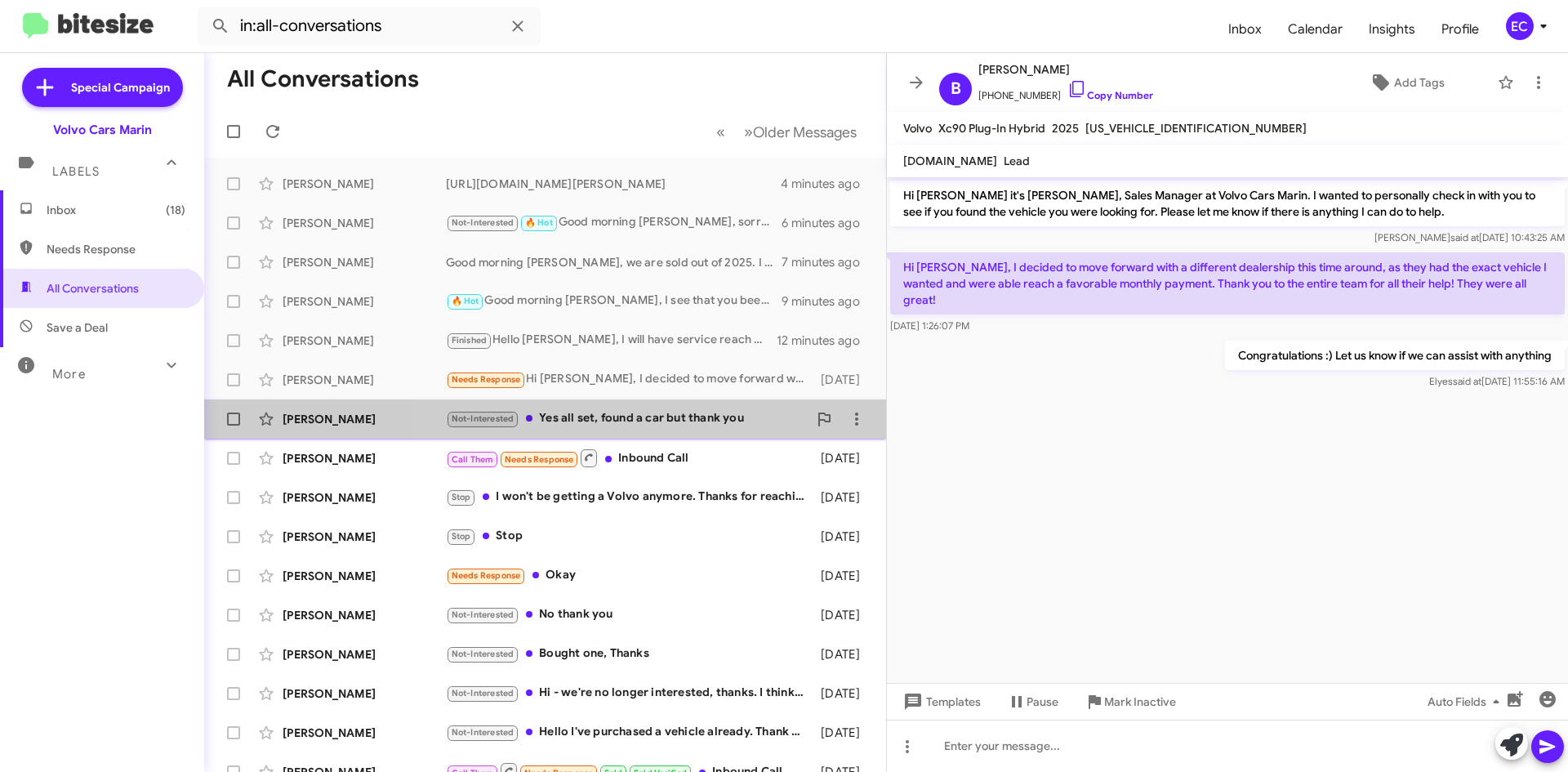
click at [696, 419] on div "Not-Interested Yes all set, found a car but thank you" at bounding box center [626, 418] width 362 height 19
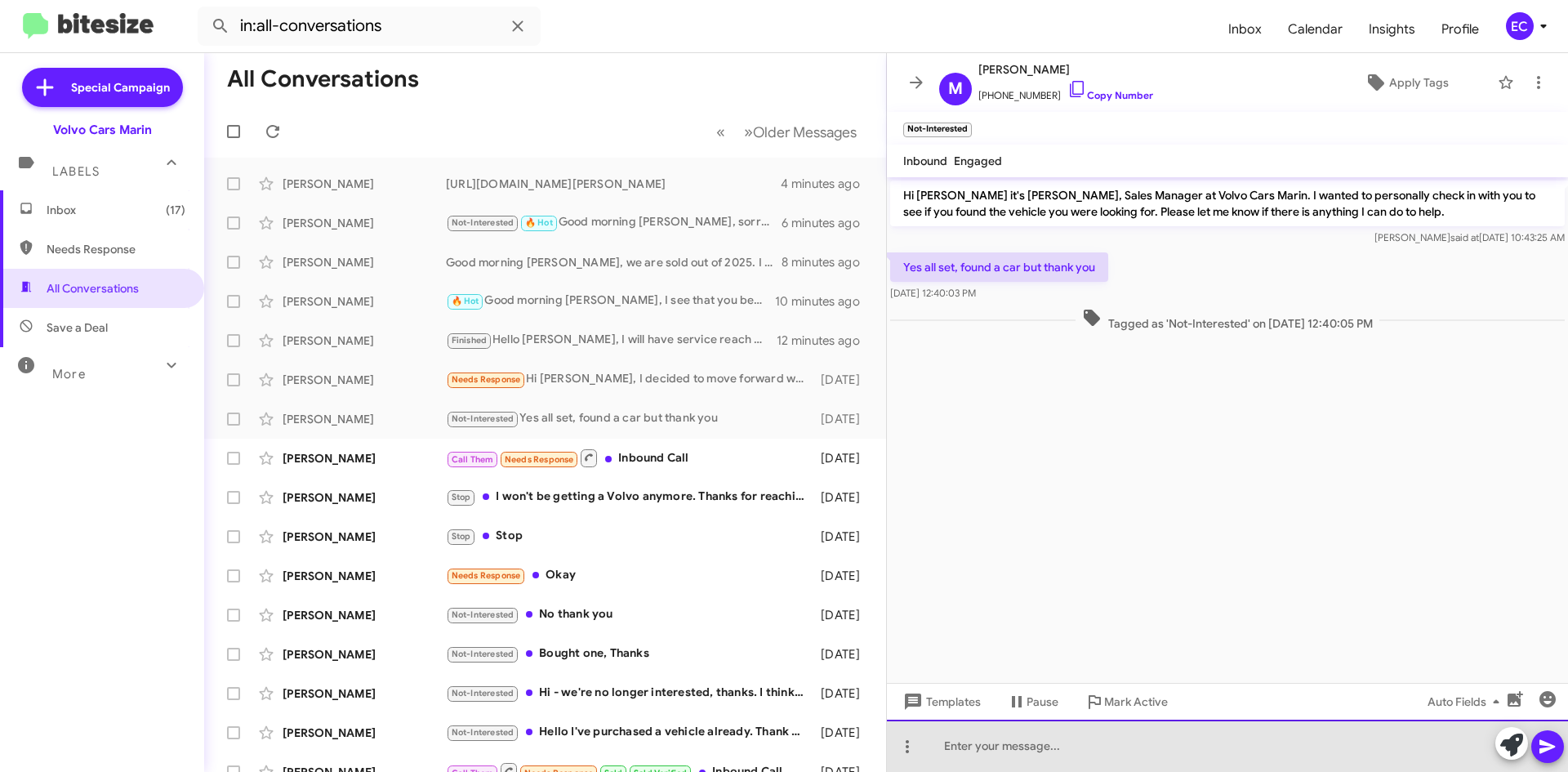
click at [1007, 749] on div at bounding box center [1227, 745] width 681 height 52
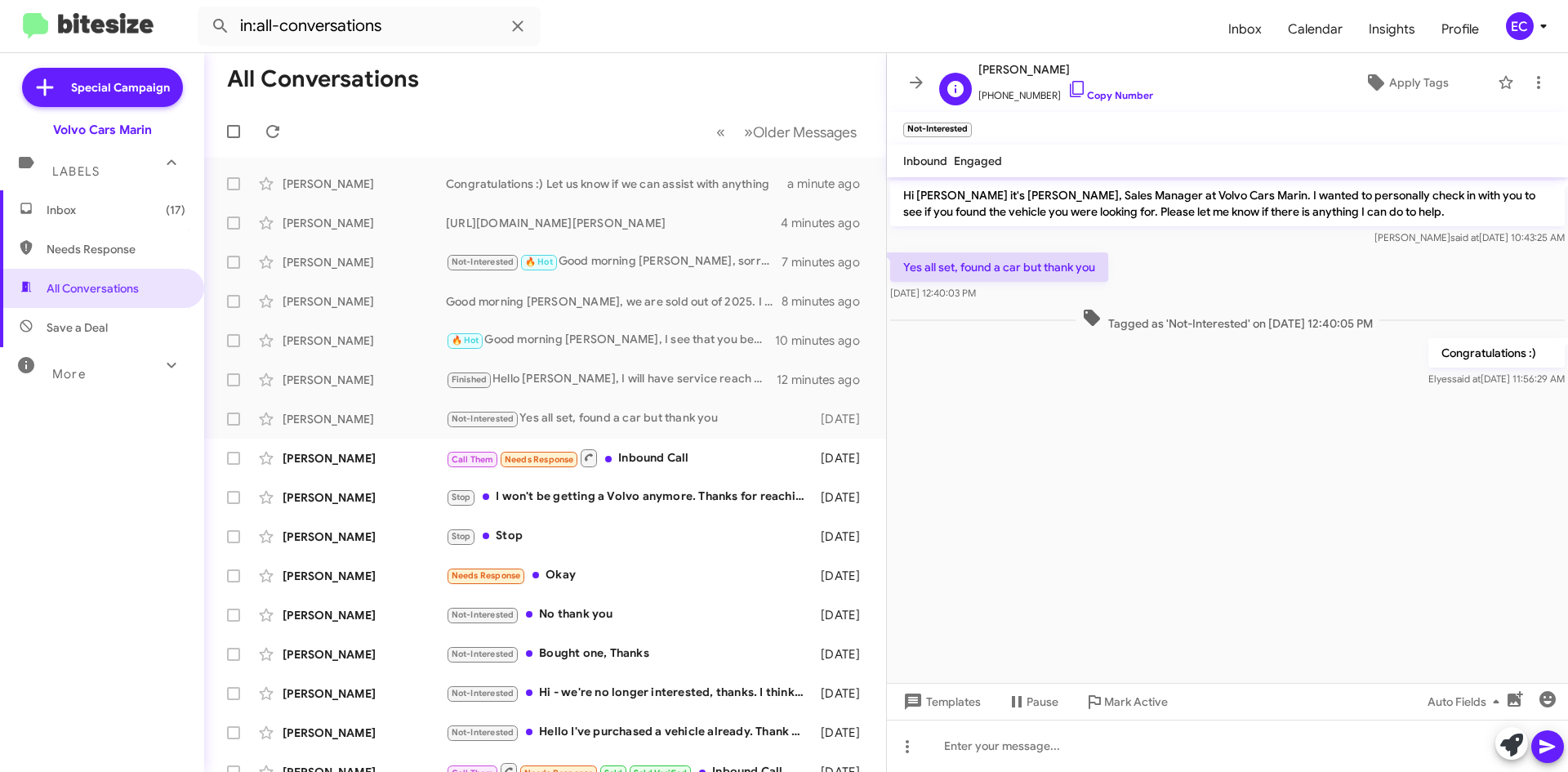
click at [1085, 101] on span "[PHONE_NUMBER] Copy Number" at bounding box center [1066, 91] width 175 height 25
click at [1537, 87] on icon at bounding box center [1539, 83] width 20 height 20
click at [1512, 204] on span "[PERSON_NAME] as responded" at bounding box center [1459, 203] width 168 height 39
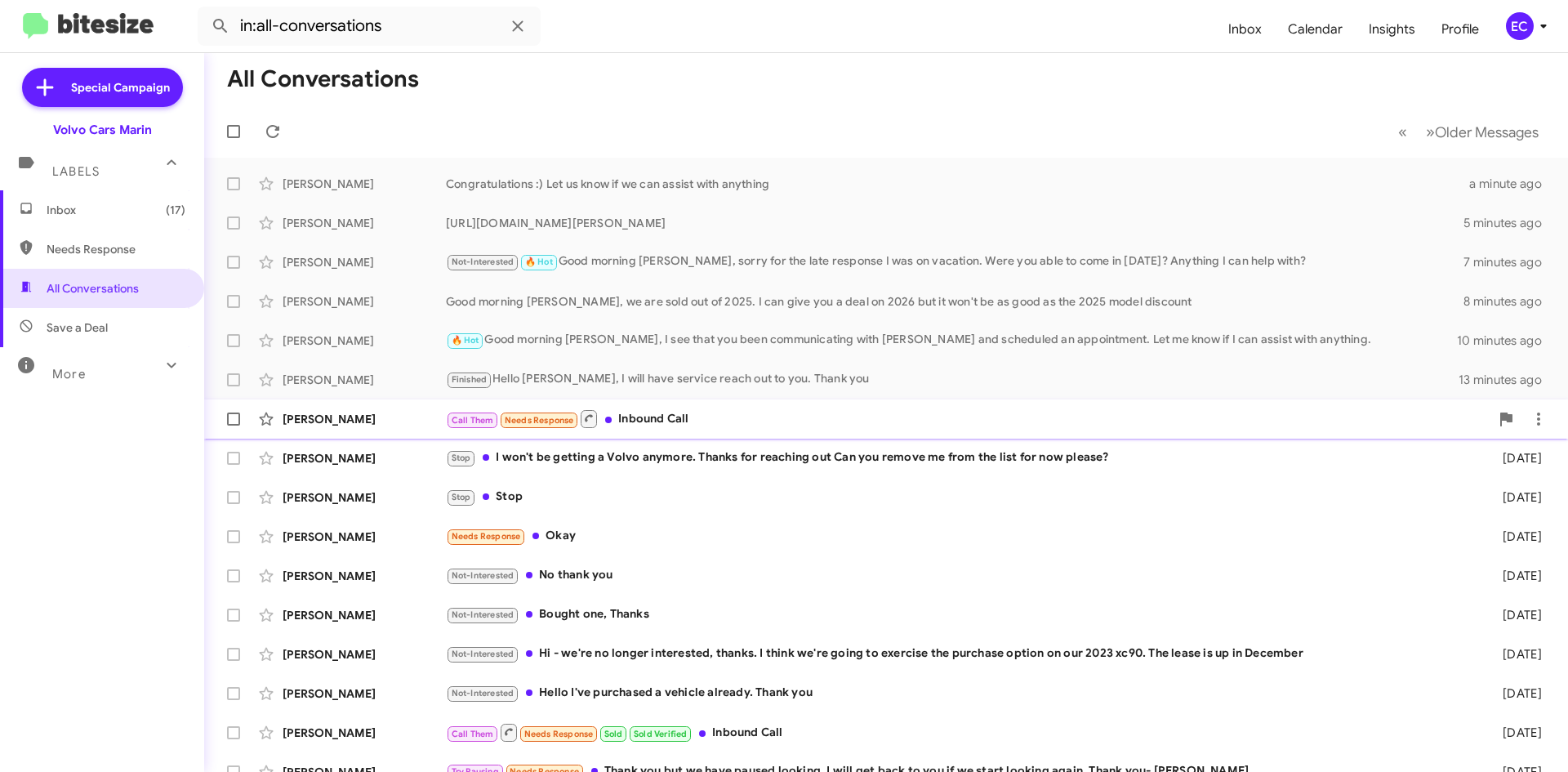
click at [655, 425] on div "Call Them Needs Response Inbound Call" at bounding box center [967, 418] width 1044 height 20
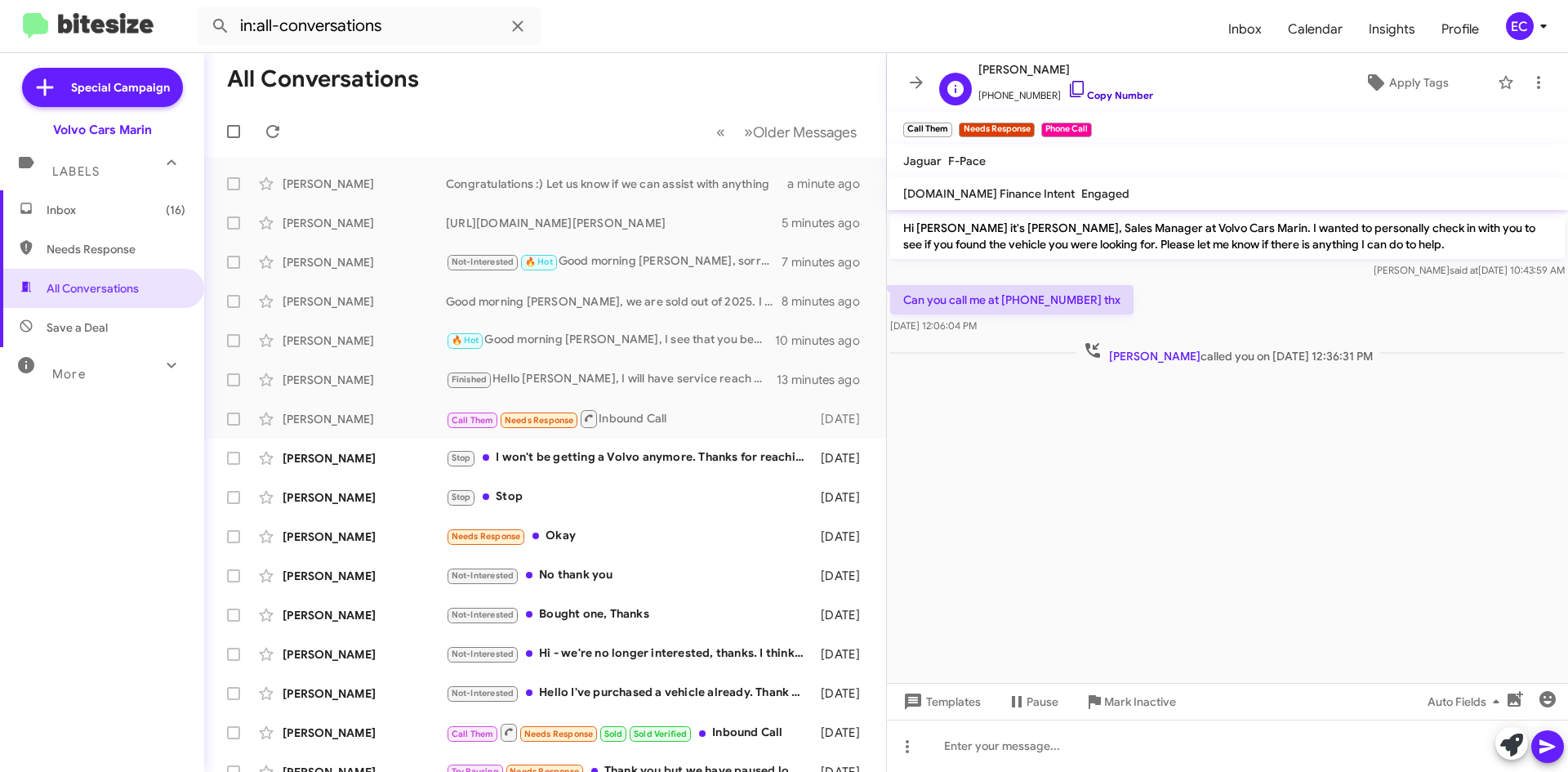
click at [1104, 97] on link "Copy Number" at bounding box center [1110, 95] width 86 height 12
